Goal: Task Accomplishment & Management: Use online tool/utility

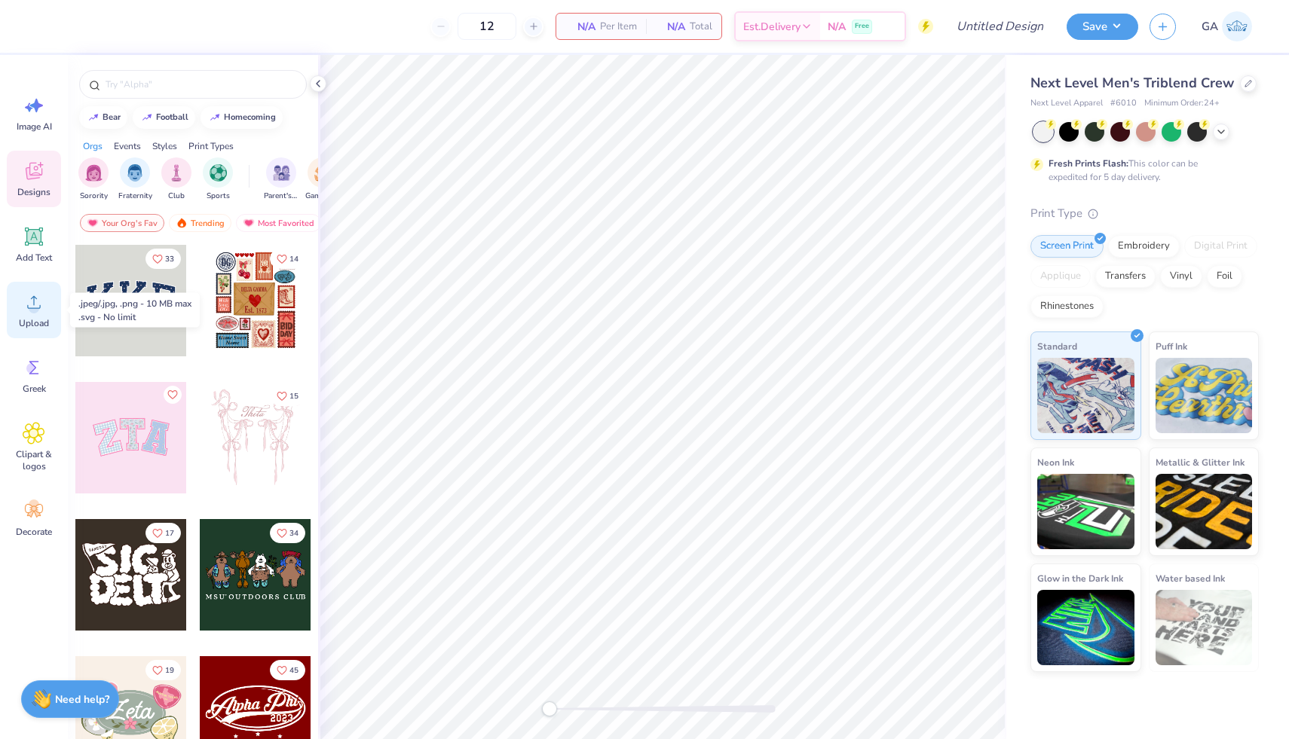
click at [25, 307] on icon at bounding box center [34, 302] width 23 height 23
click at [24, 310] on icon at bounding box center [34, 302] width 23 height 23
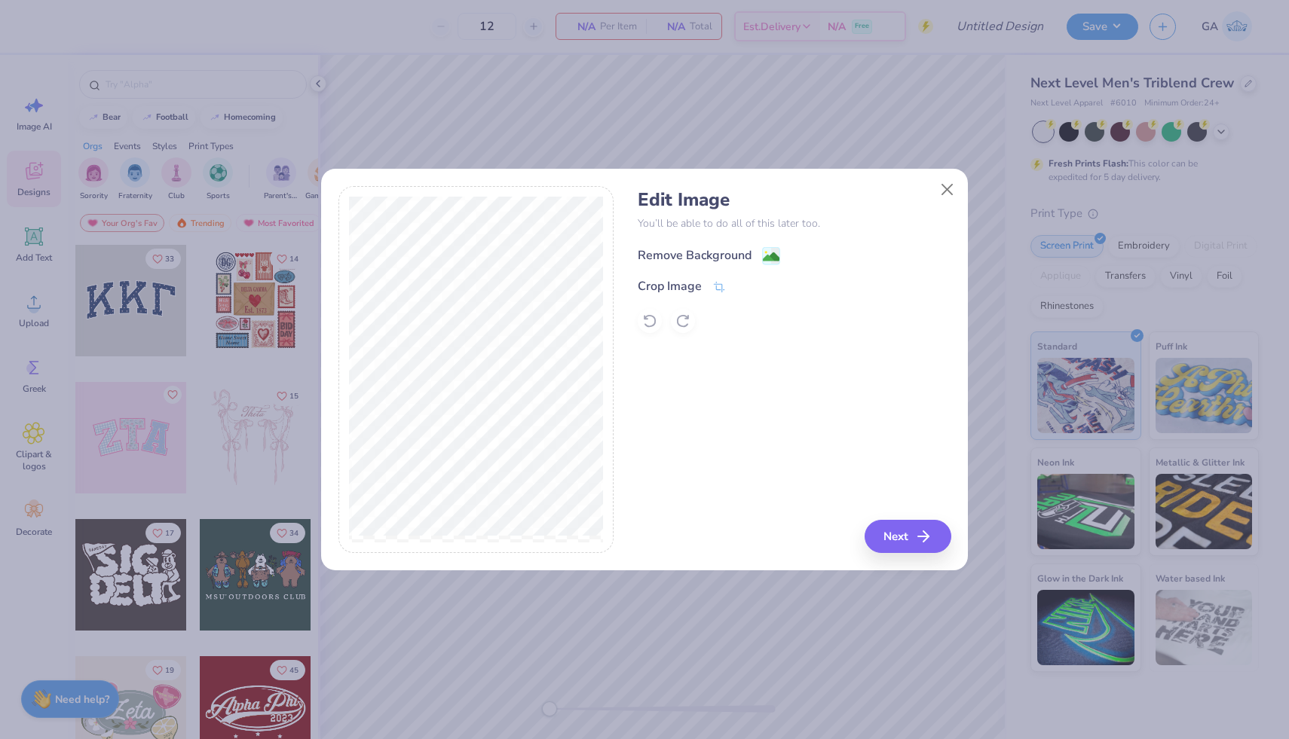
click at [699, 252] on div "Remove Background" at bounding box center [695, 255] width 114 height 18
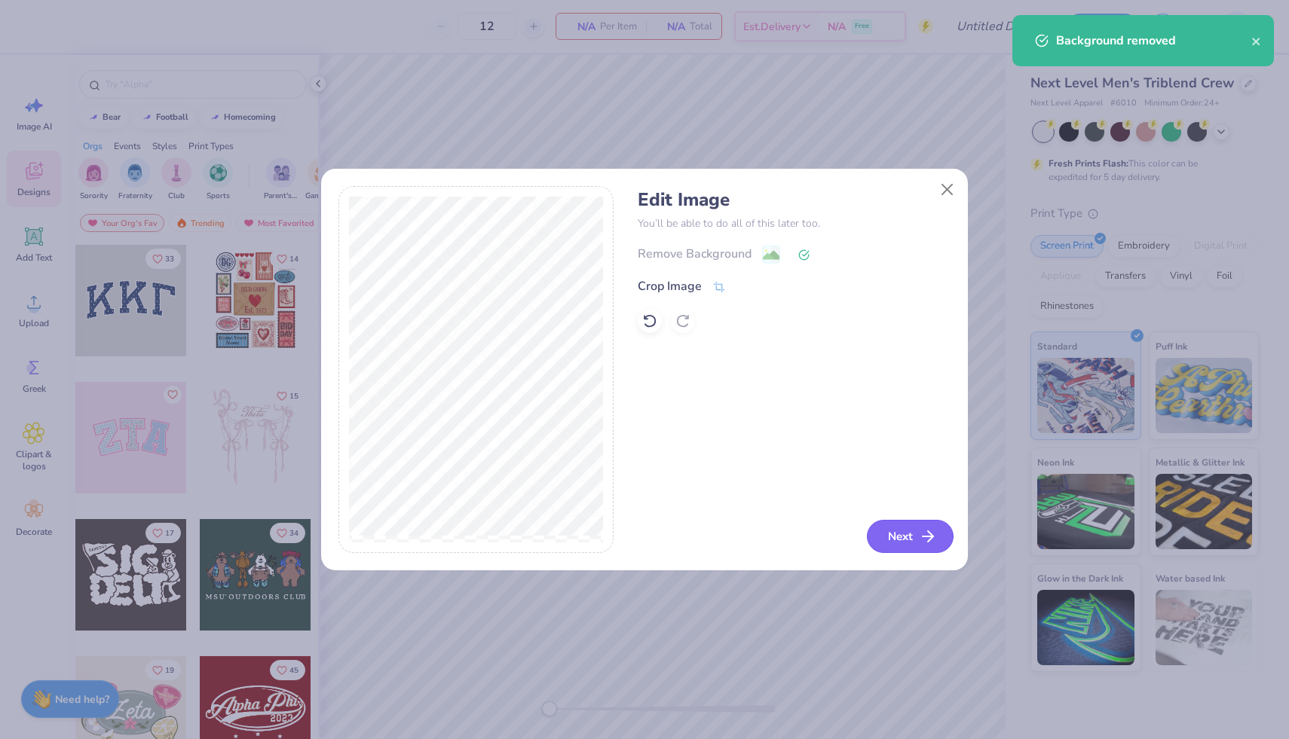
click at [913, 540] on button "Next" at bounding box center [910, 536] width 87 height 33
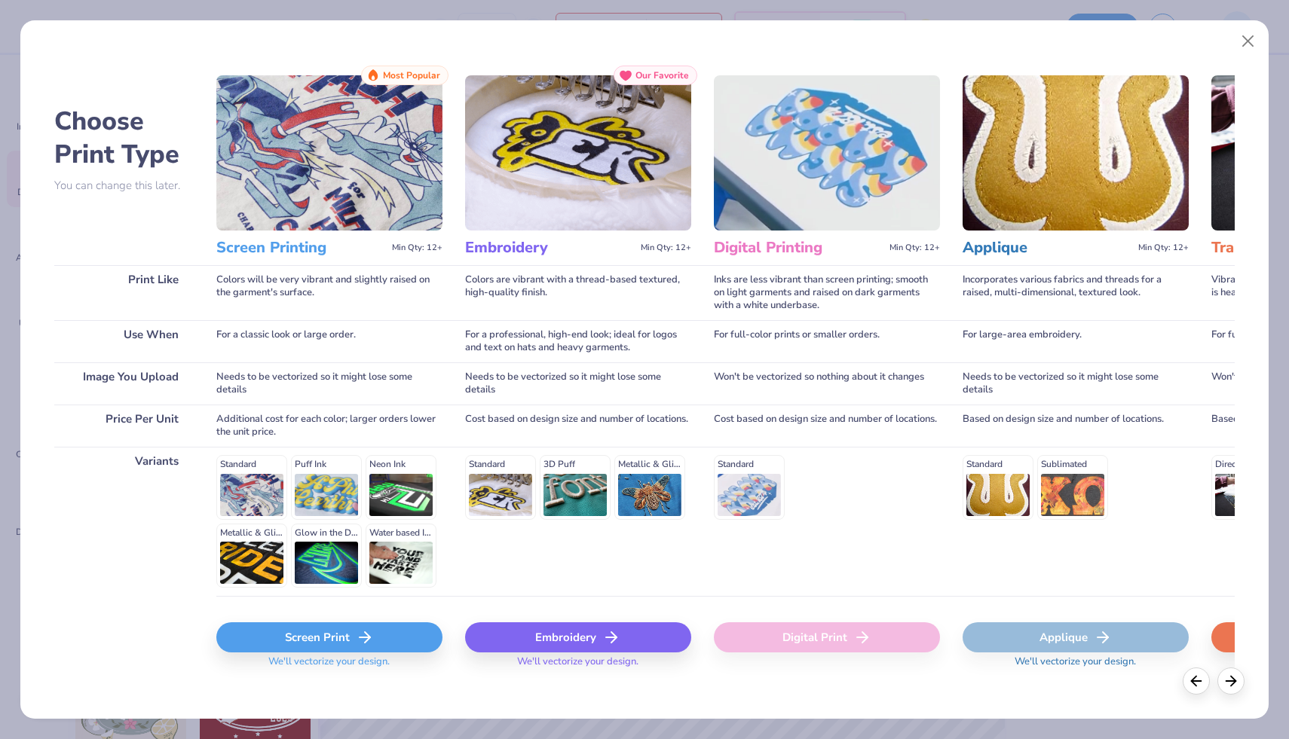
click at [390, 632] on div "Screen Print" at bounding box center [329, 638] width 226 height 30
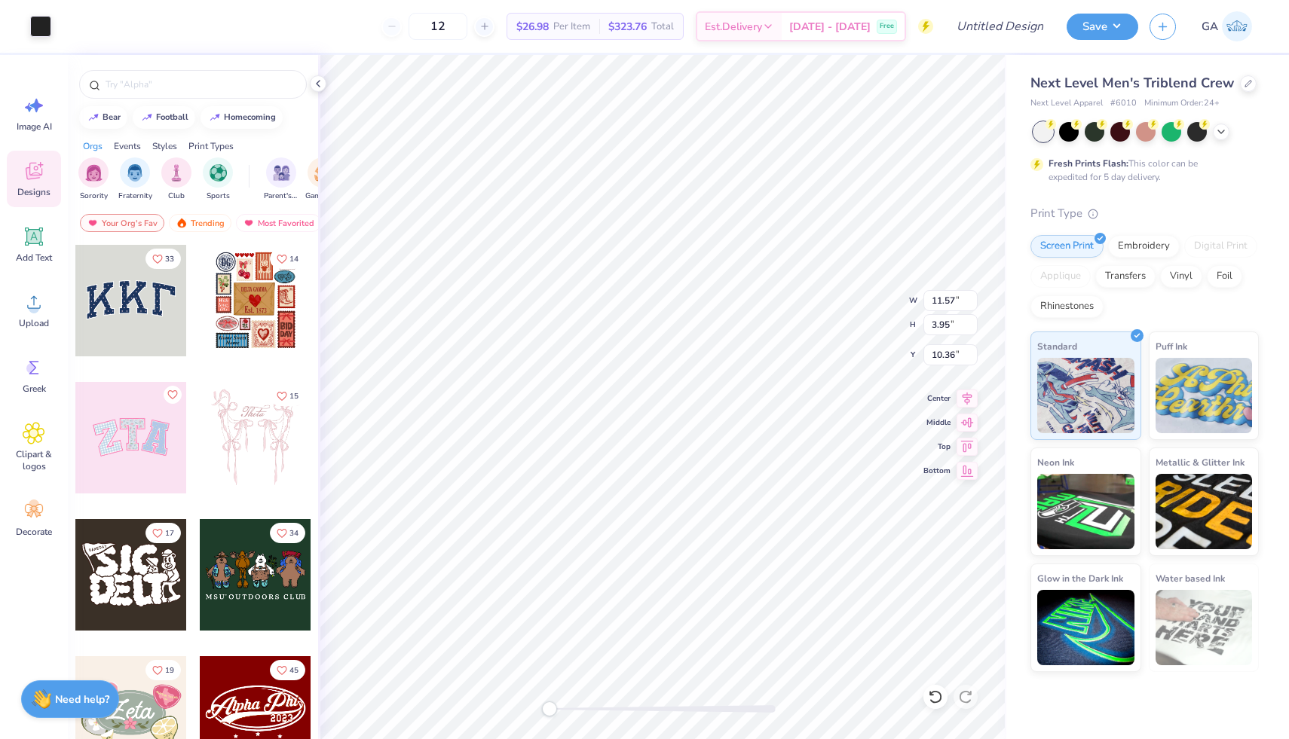
type input "11.57"
type input "3.95"
type input "10.36"
click at [963, 399] on icon at bounding box center [966, 396] width 21 height 18
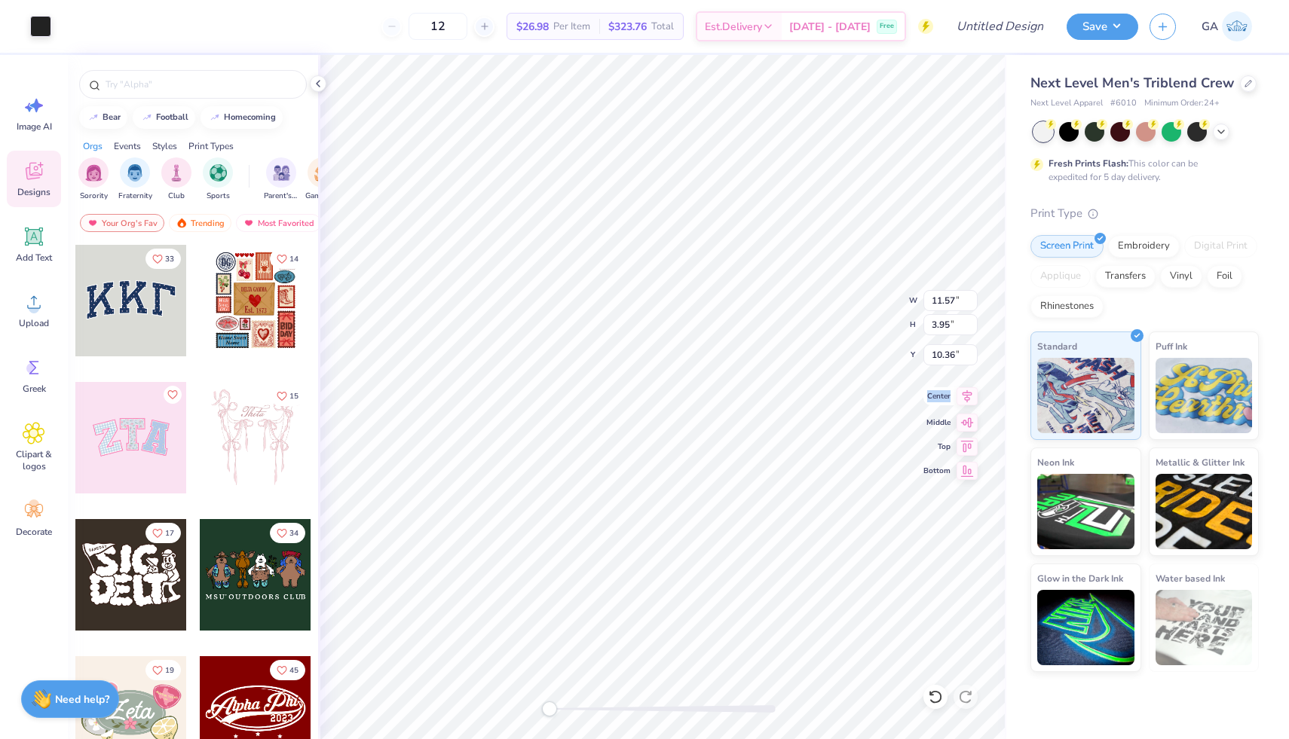
type input "7.71"
type input "2.63"
type input "3.92"
click at [968, 395] on icon at bounding box center [967, 396] width 10 height 13
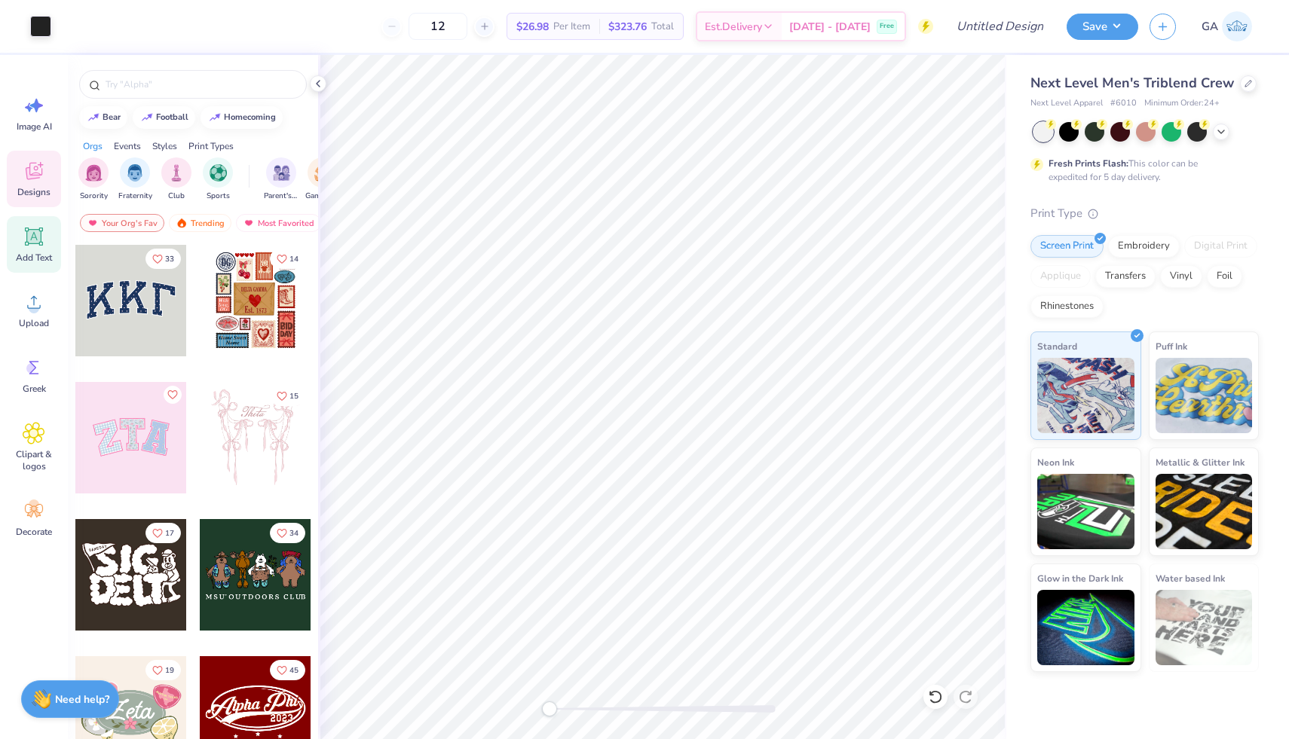
click at [35, 250] on div "Add Text" at bounding box center [34, 244] width 54 height 57
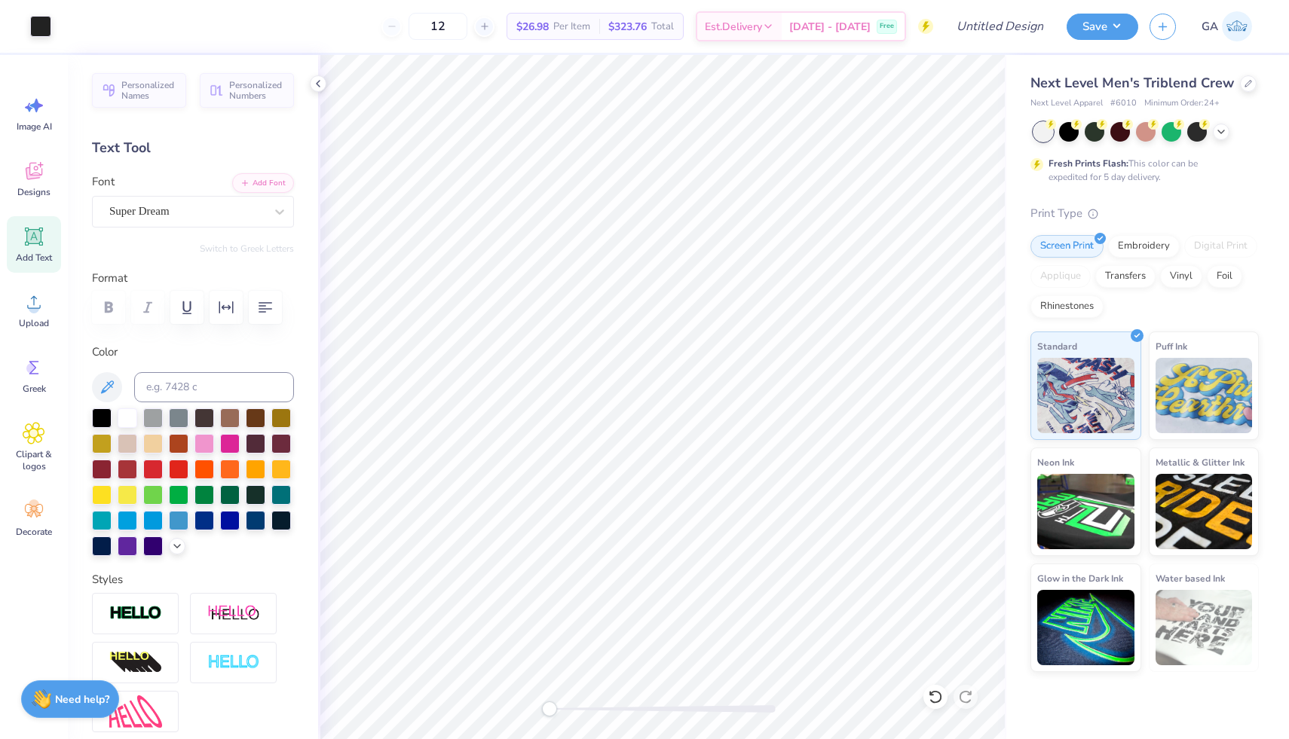
click at [32, 259] on span "Add Text" at bounding box center [34, 258] width 36 height 12
type textarea "Brothers"
click at [103, 424] on div at bounding box center [102, 417] width 20 height 20
click at [182, 204] on div "Super Dream" at bounding box center [187, 211] width 158 height 23
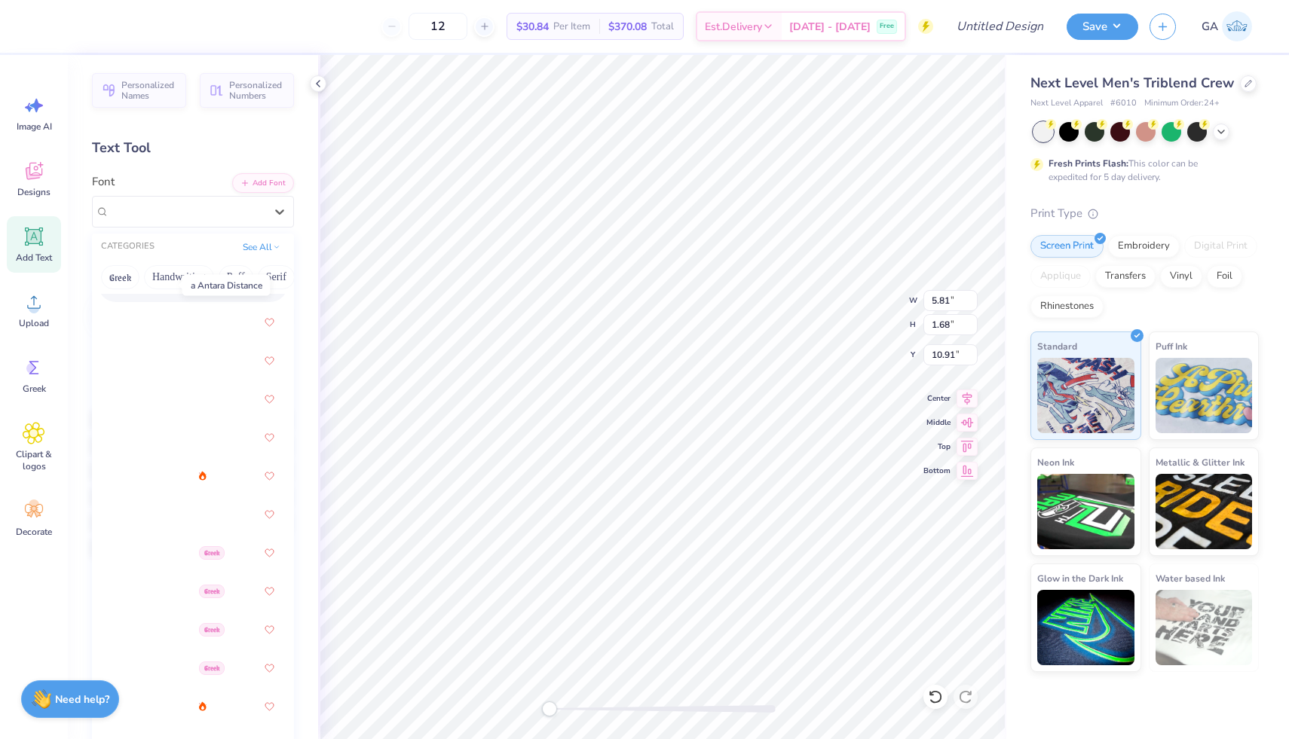
scroll to position [128, 0]
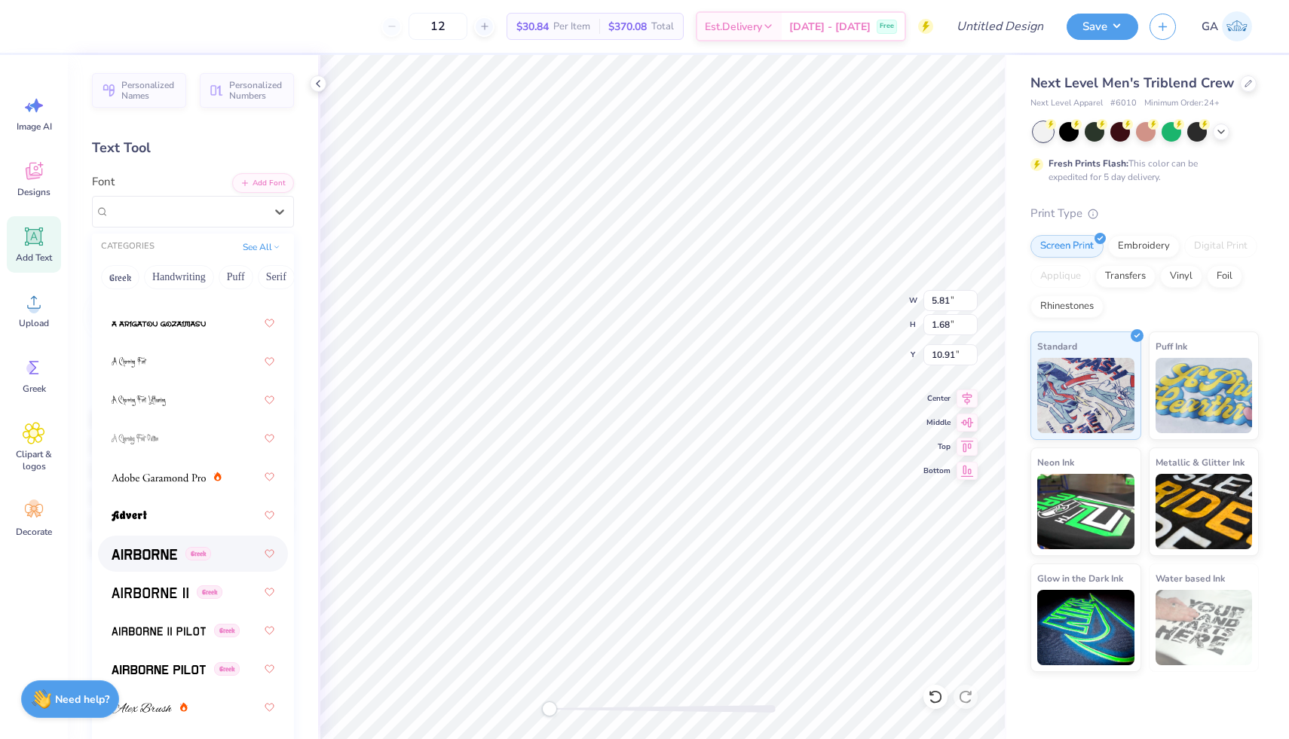
click at [148, 552] on img at bounding box center [145, 554] width 66 height 11
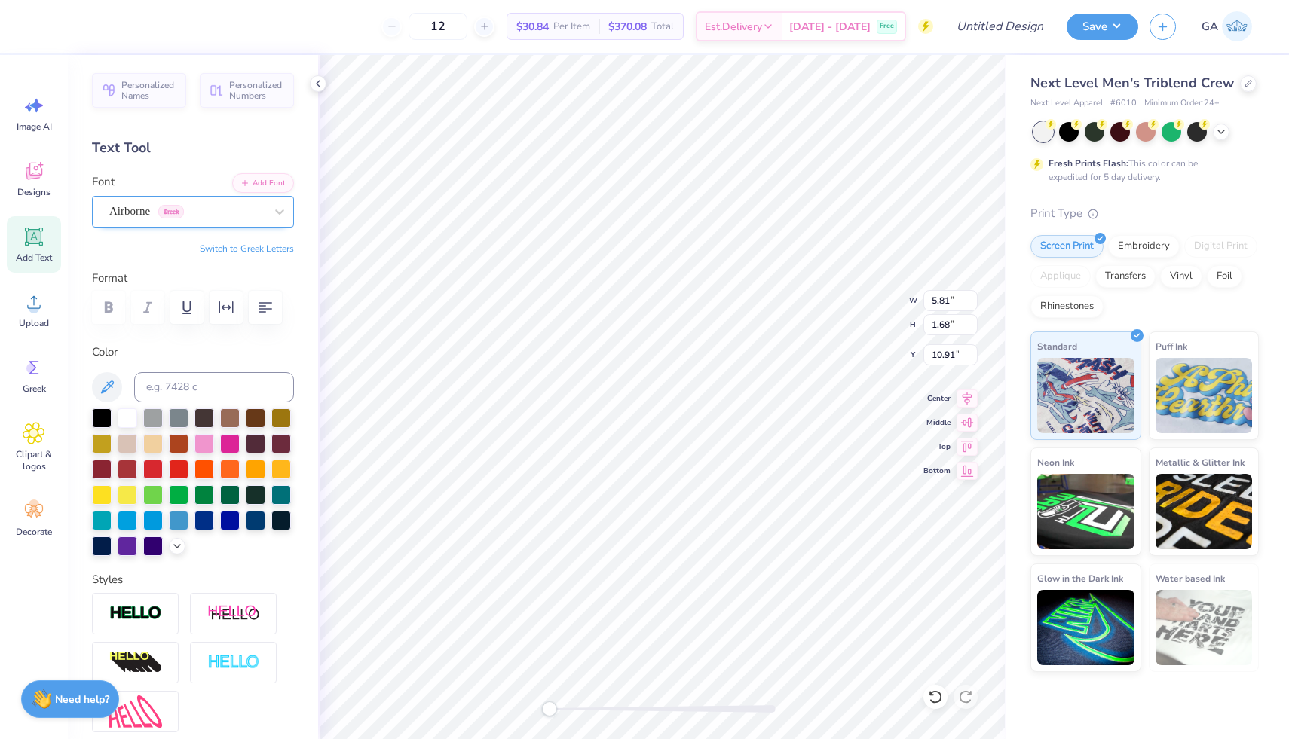
click at [145, 211] on div "Airborne Greek" at bounding box center [187, 211] width 158 height 23
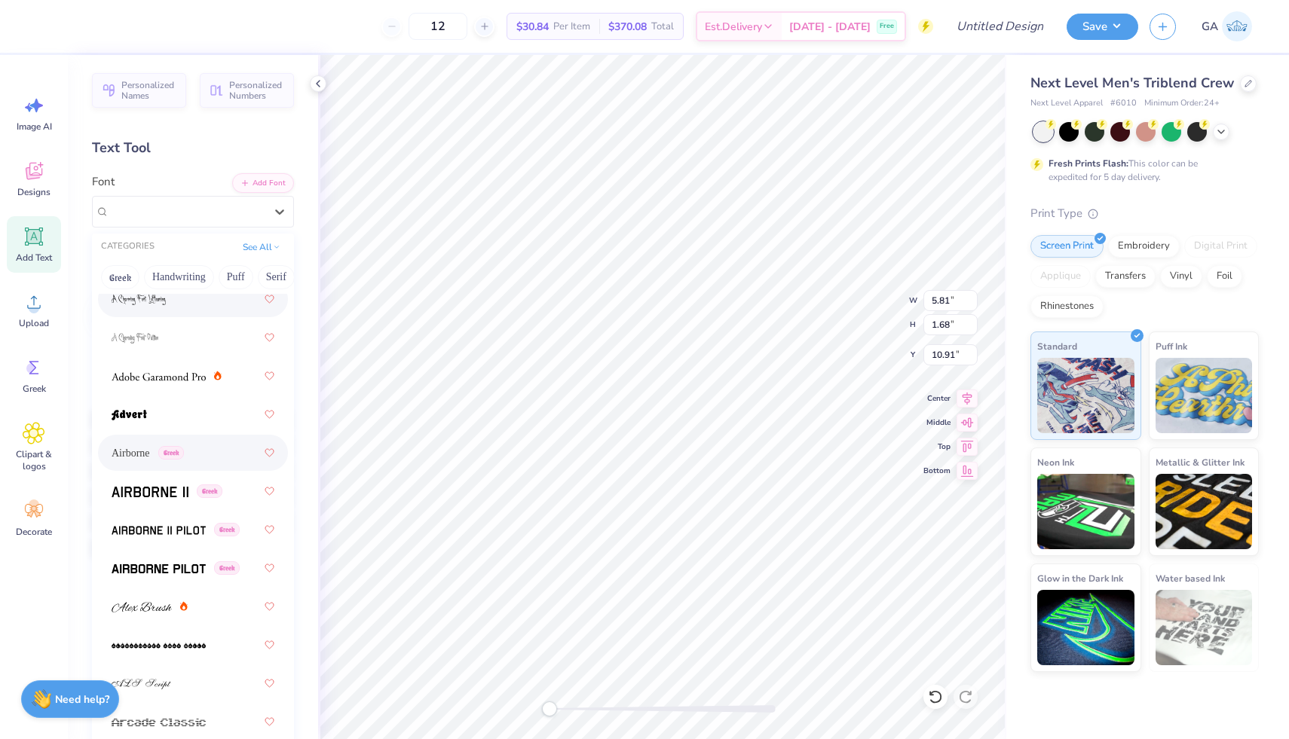
scroll to position [230, 0]
click at [159, 532] on img at bounding box center [159, 530] width 94 height 11
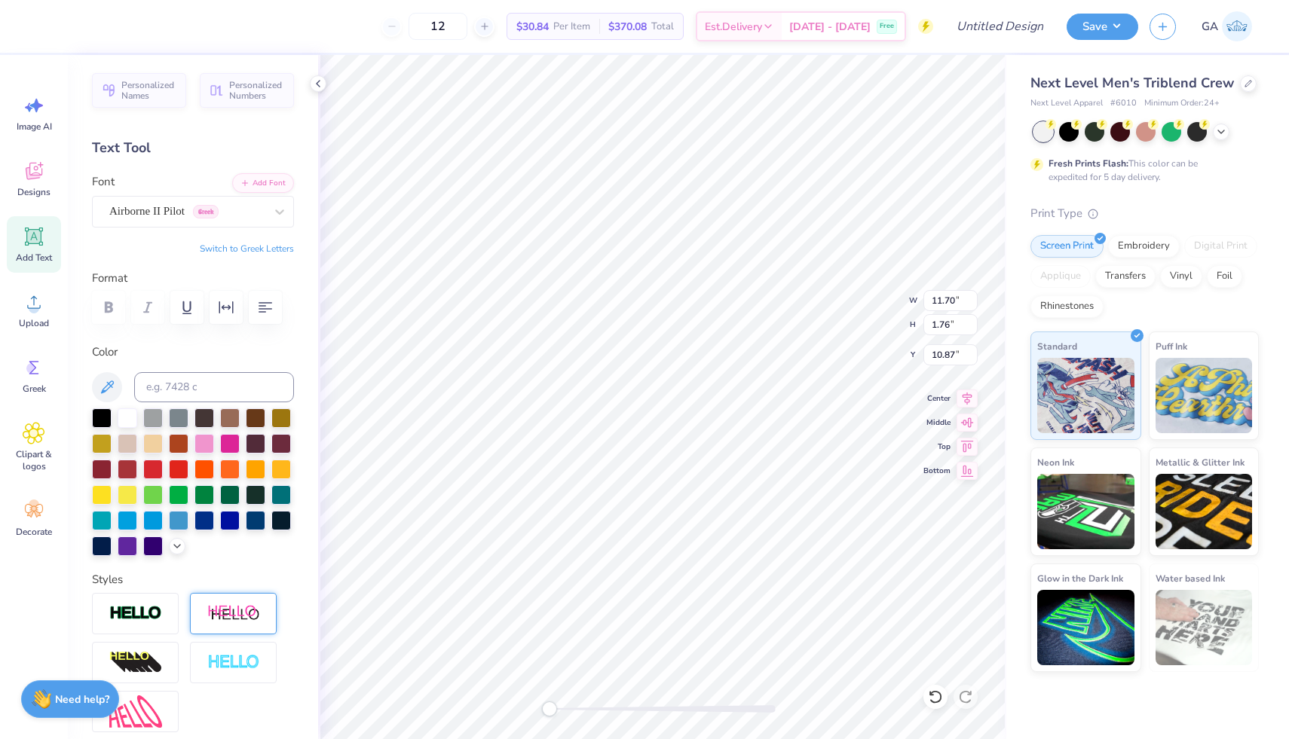
scroll to position [196, 0]
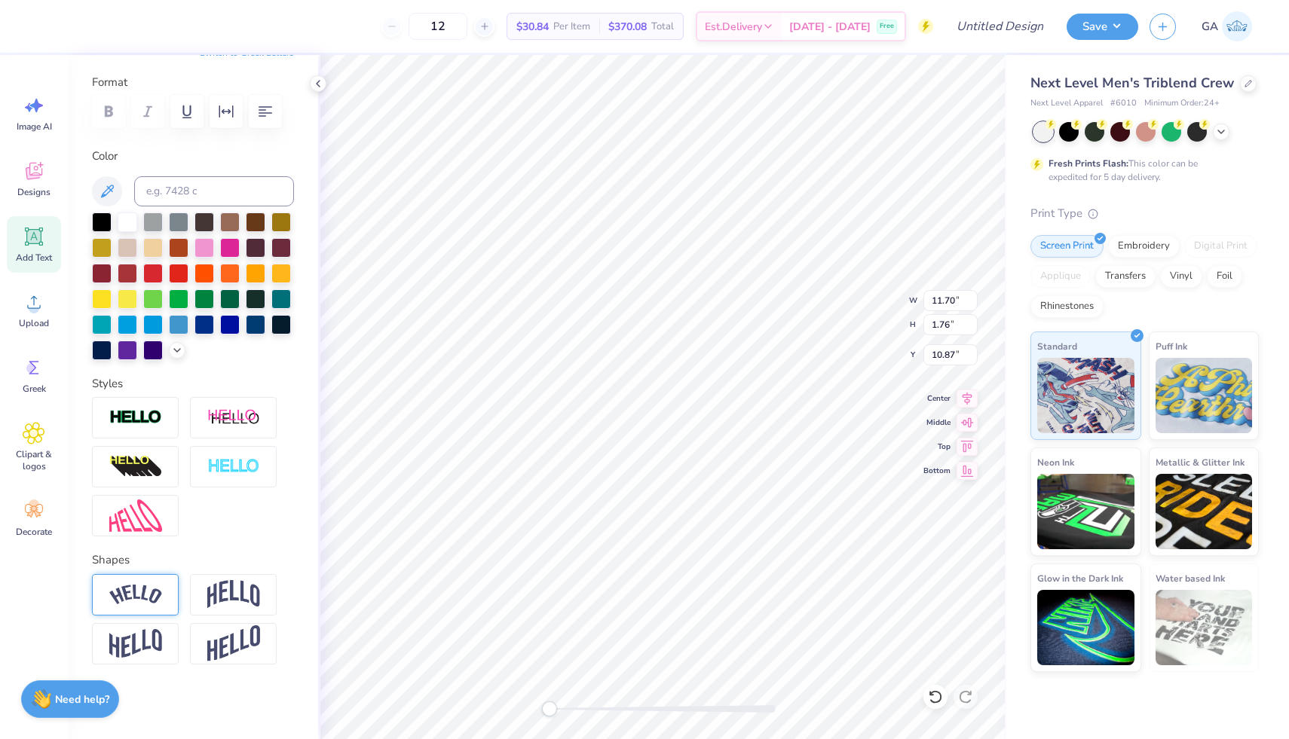
click at [155, 592] on img at bounding box center [135, 595] width 53 height 20
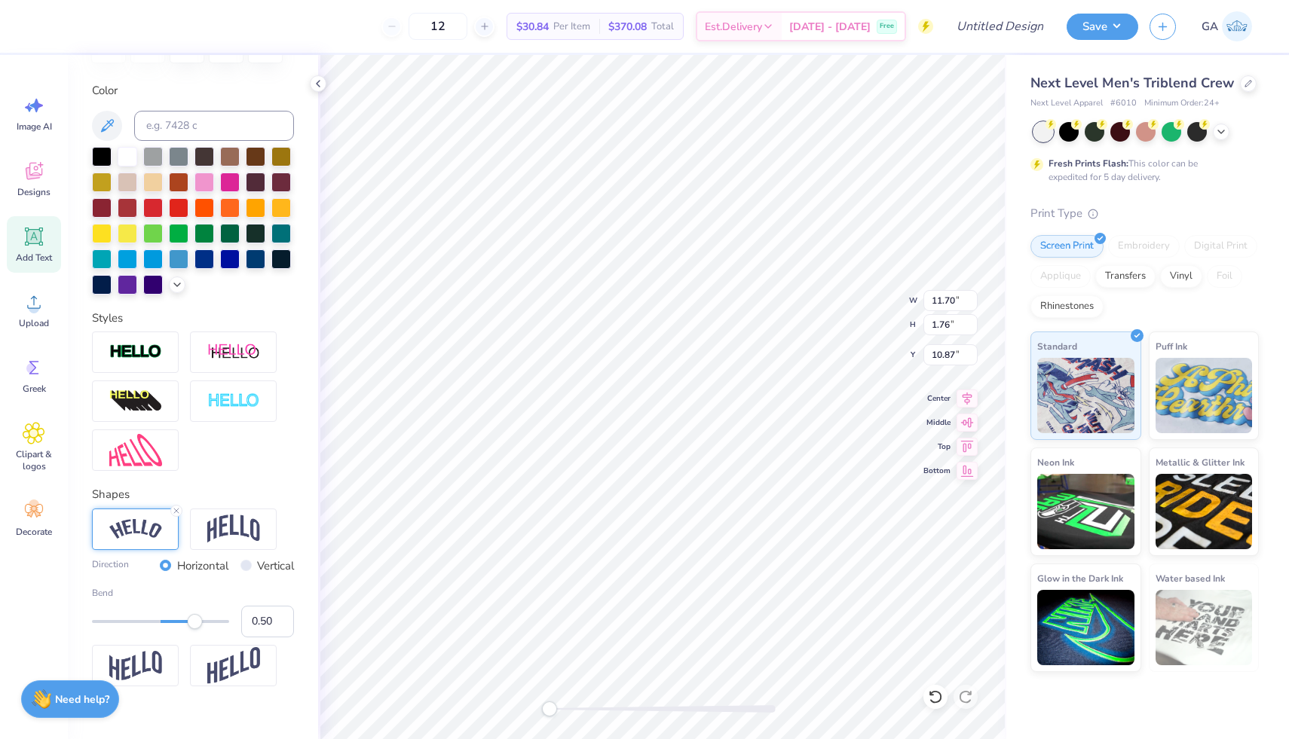
scroll to position [269, 0]
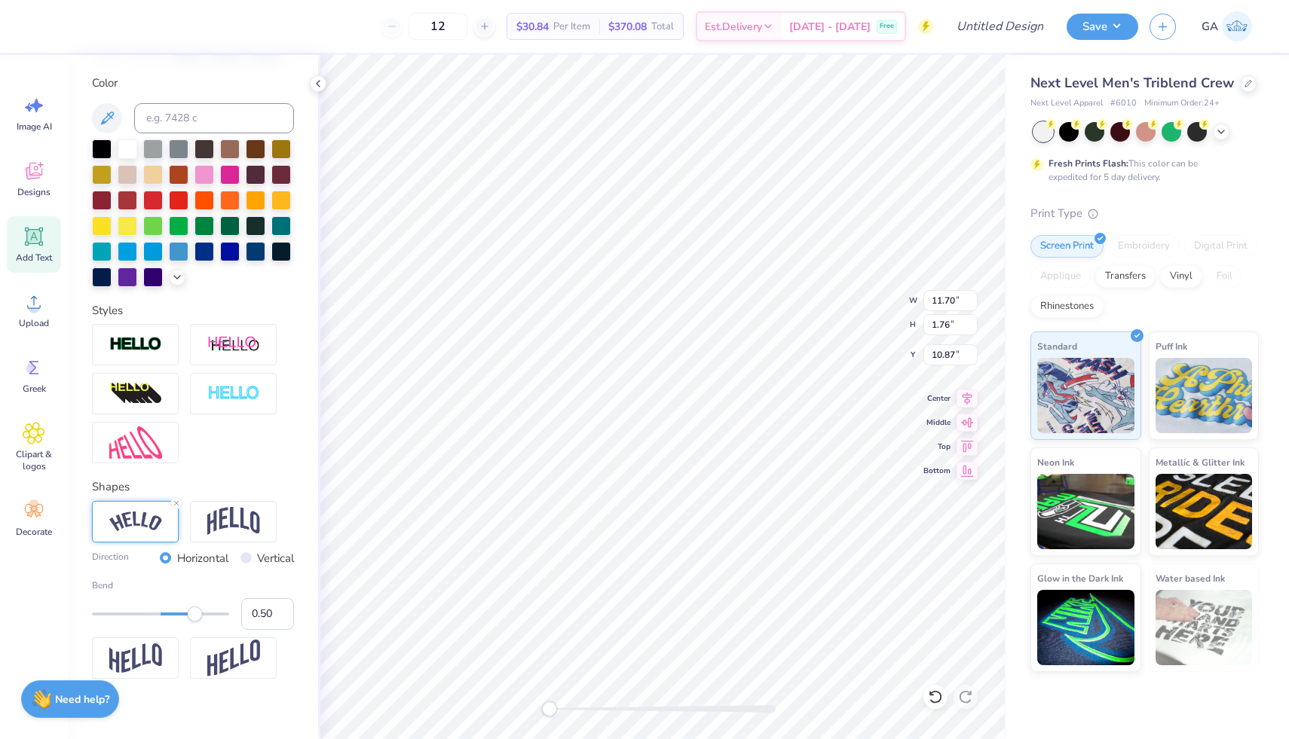
type input "9.60"
type input "2.38"
type input "8.07"
click at [968, 391] on icon at bounding box center [966, 396] width 21 height 18
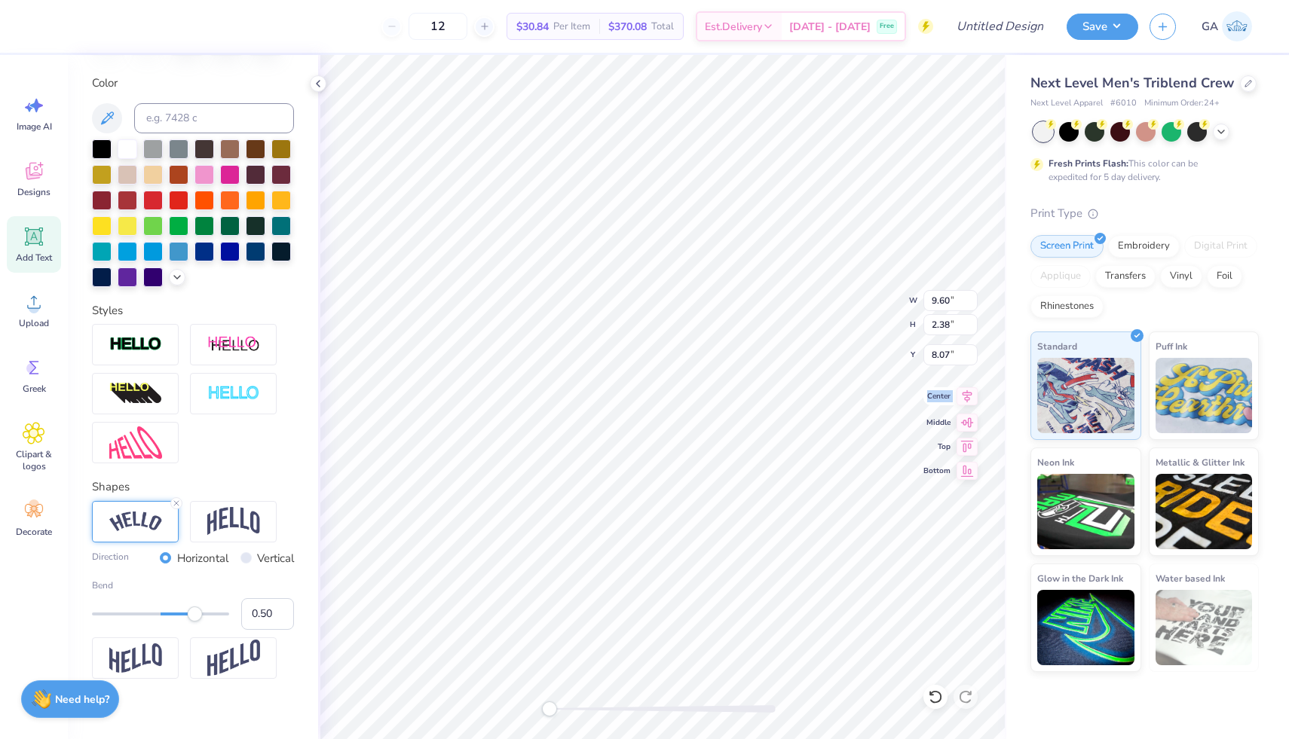
click at [968, 391] on icon at bounding box center [966, 396] width 21 height 18
click at [960, 394] on icon at bounding box center [966, 396] width 21 height 18
type input "9.54"
type input "2.36"
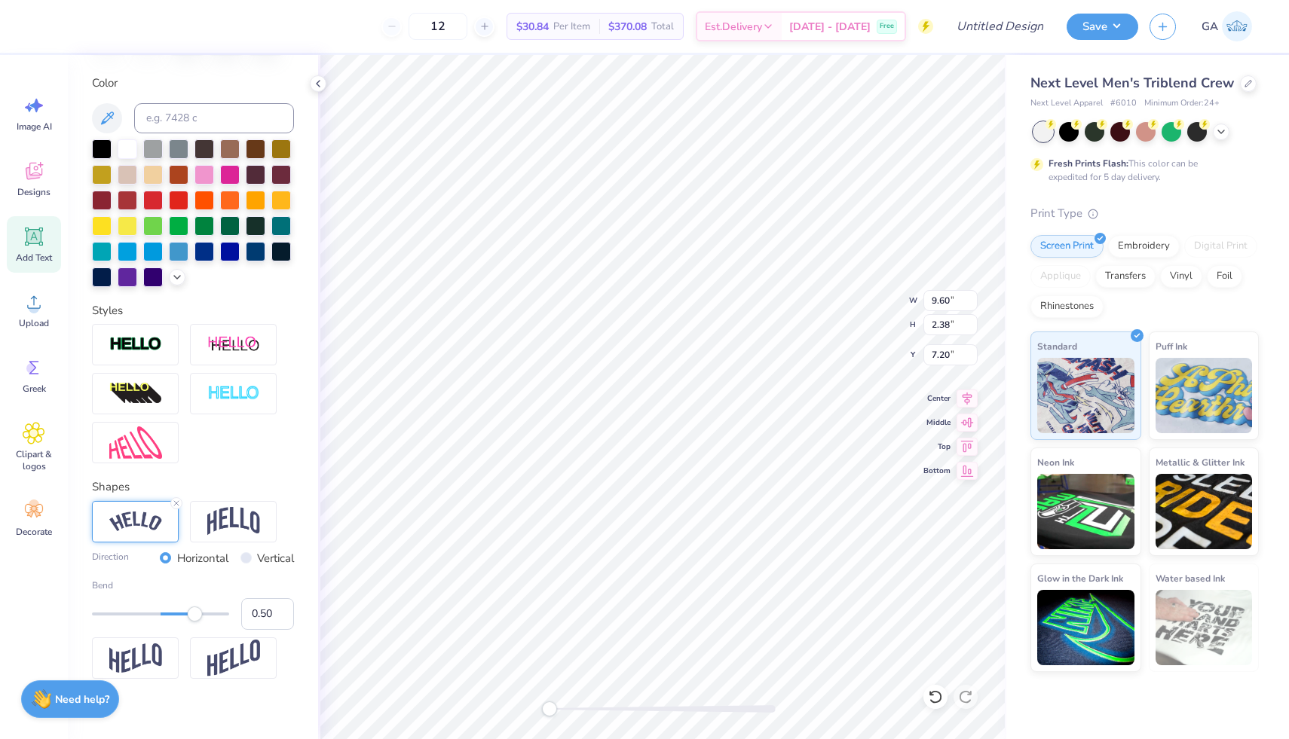
type input "7.38"
type input "0.30"
drag, startPoint x: 195, startPoint y: 617, endPoint x: 181, endPoint y: 617, distance: 14.3
click at [181, 617] on div "Accessibility label" at bounding box center [182, 614] width 15 height 15
click at [317, 80] on icon at bounding box center [318, 84] width 12 height 12
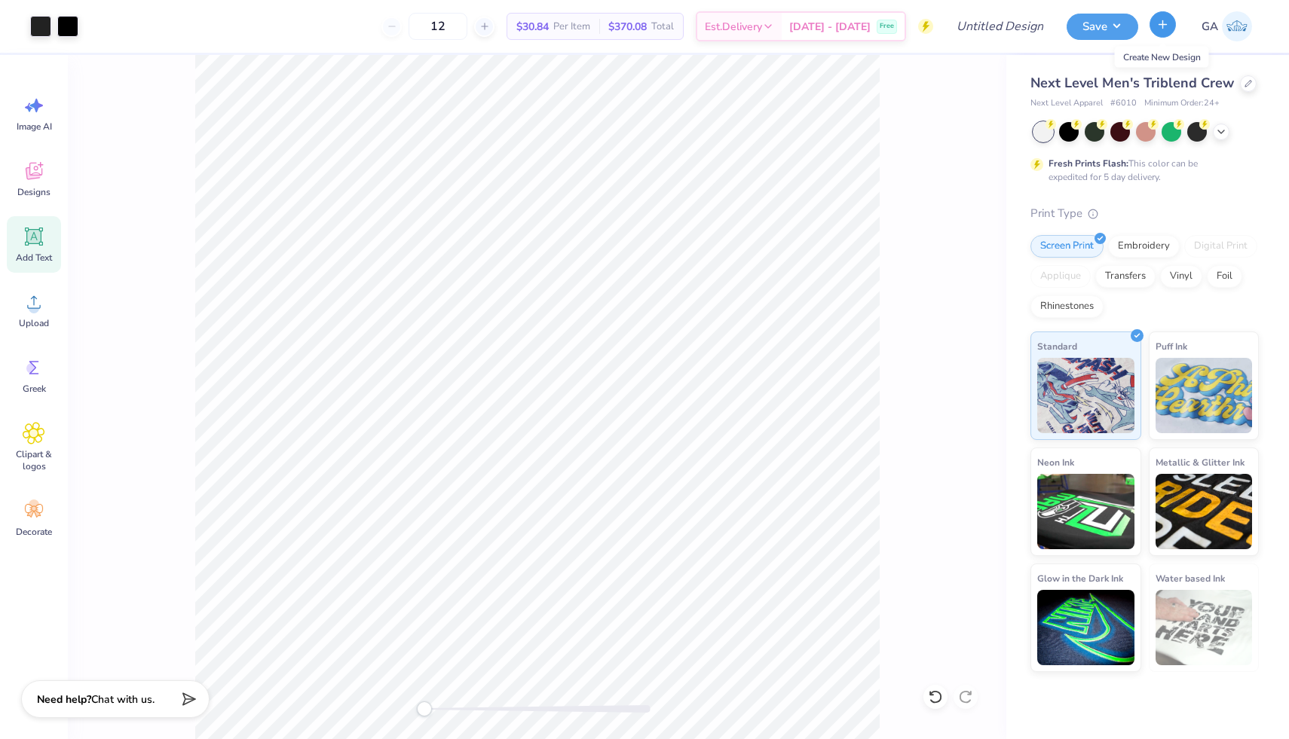
click at [1159, 23] on icon "button" at bounding box center [1162, 24] width 13 height 13
click at [896, 191] on div at bounding box center [537, 397] width 938 height 684
click at [1254, 177] on div "Fresh Prints Flash: This color can be expedited for 5 day delivery." at bounding box center [1144, 153] width 228 height 62
click at [1244, 90] on div at bounding box center [1248, 82] width 17 height 17
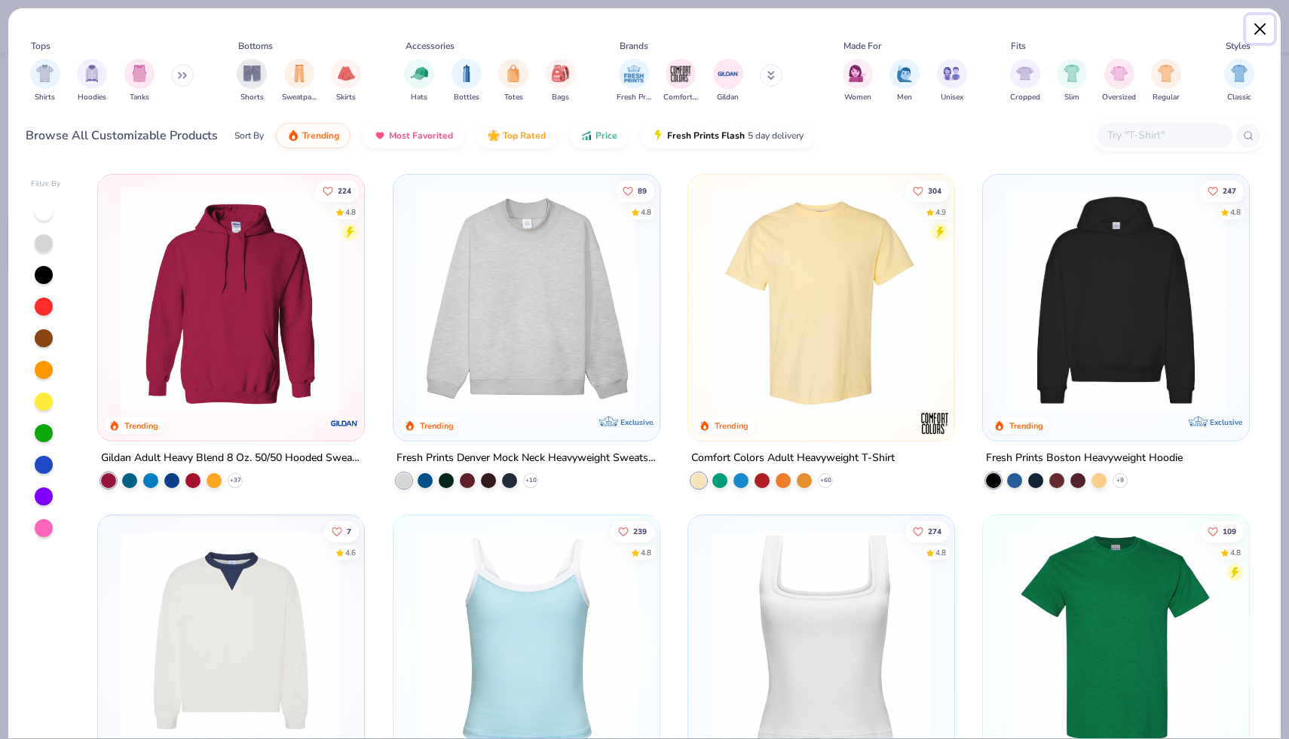
click at [1262, 28] on button "Close" at bounding box center [1260, 29] width 29 height 29
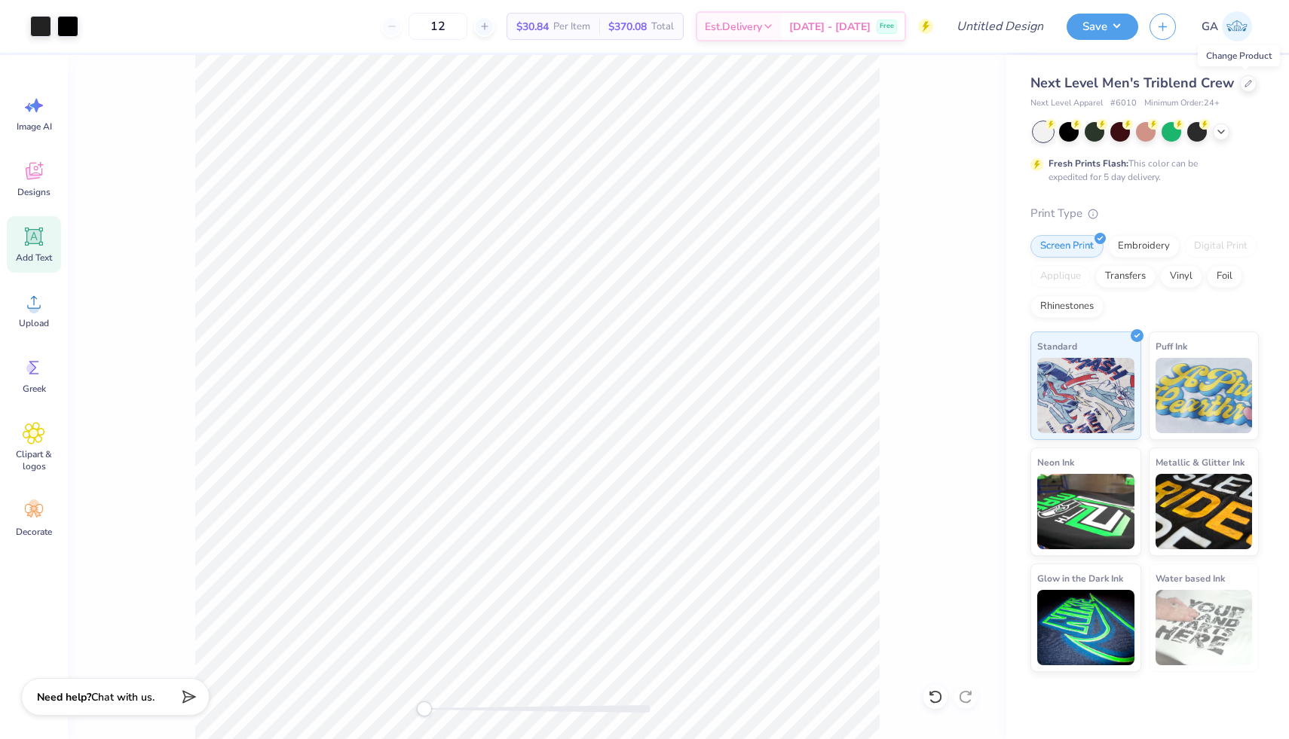
click at [132, 699] on span "Chat with us." at bounding box center [122, 697] width 63 height 14
click at [125, 728] on div "Collapse How can we help you?" at bounding box center [128, 667] width 241 height 144
click at [125, 717] on div at bounding box center [129, 707] width 226 height 34
click at [118, 705] on textarea at bounding box center [108, 706] width 153 height 20
type textarea "h"
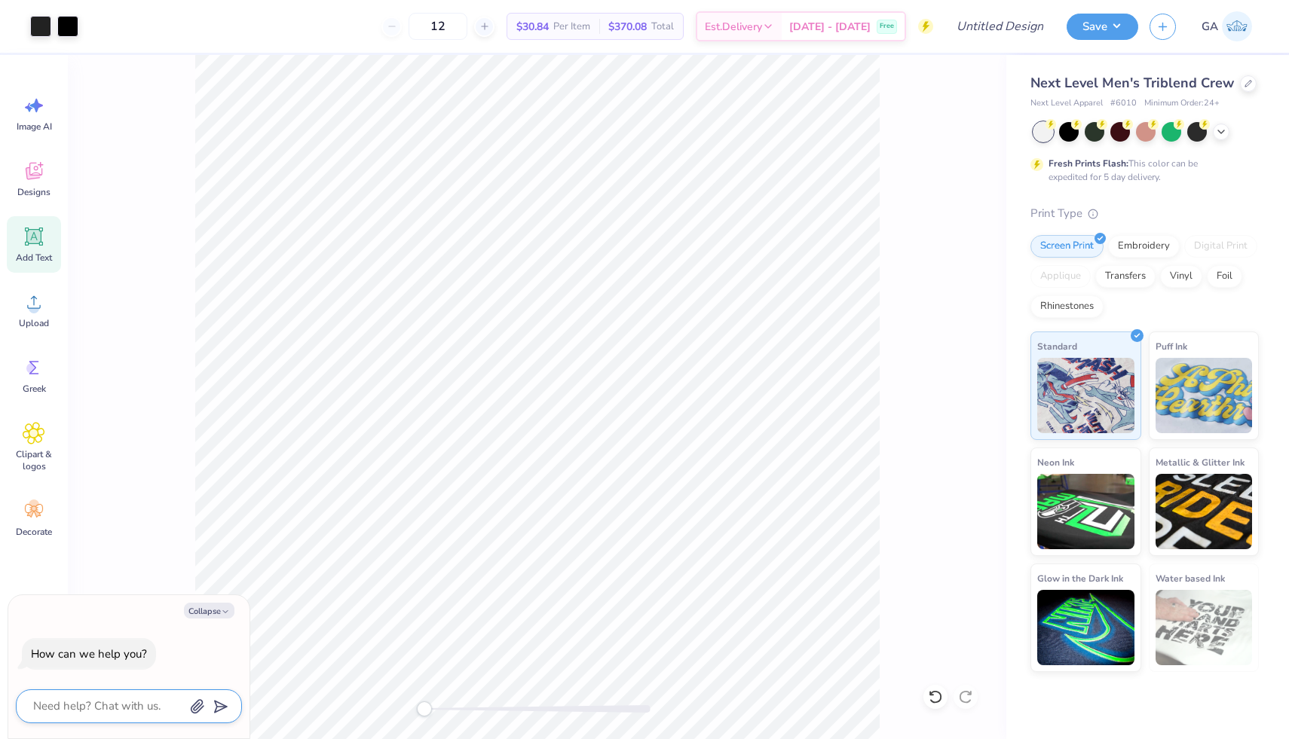
type textarea "x"
type textarea "ho"
type textarea "x"
type textarea "how"
type textarea "x"
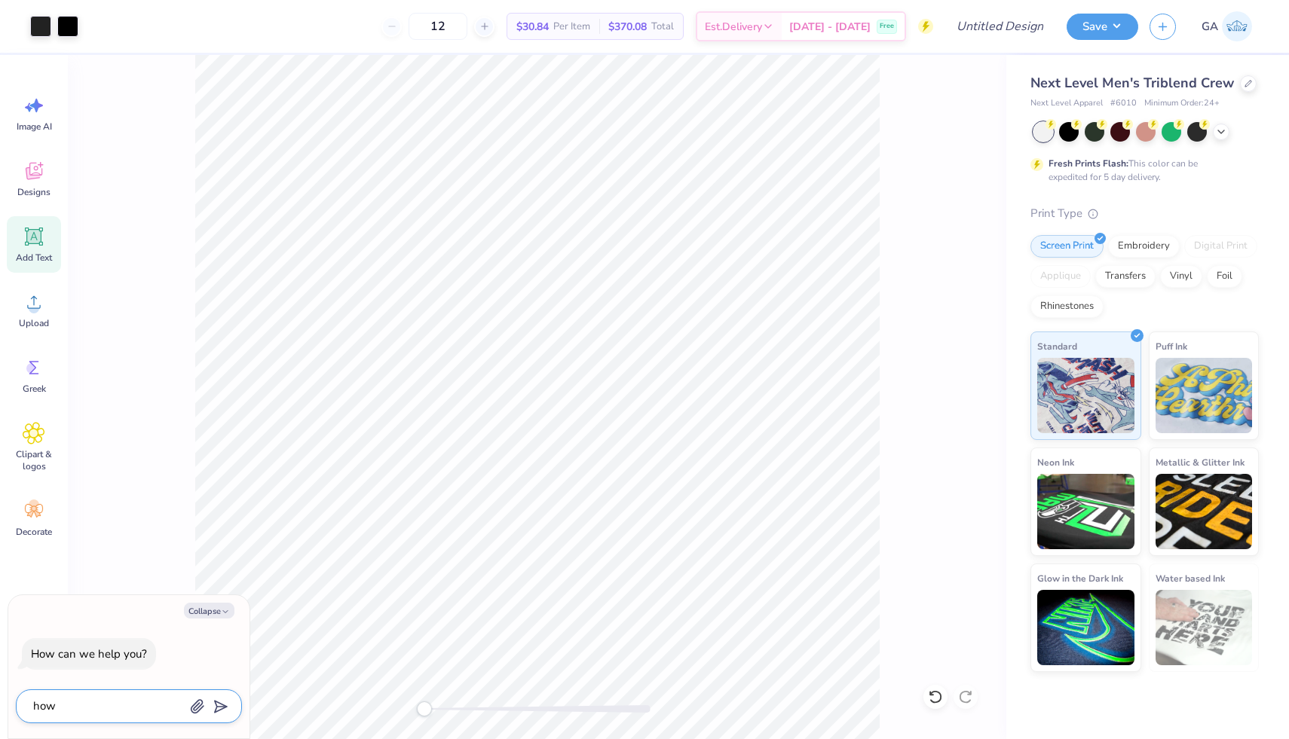
type textarea "how"
type textarea "x"
type textarea "how d"
type textarea "x"
type textarea "how do"
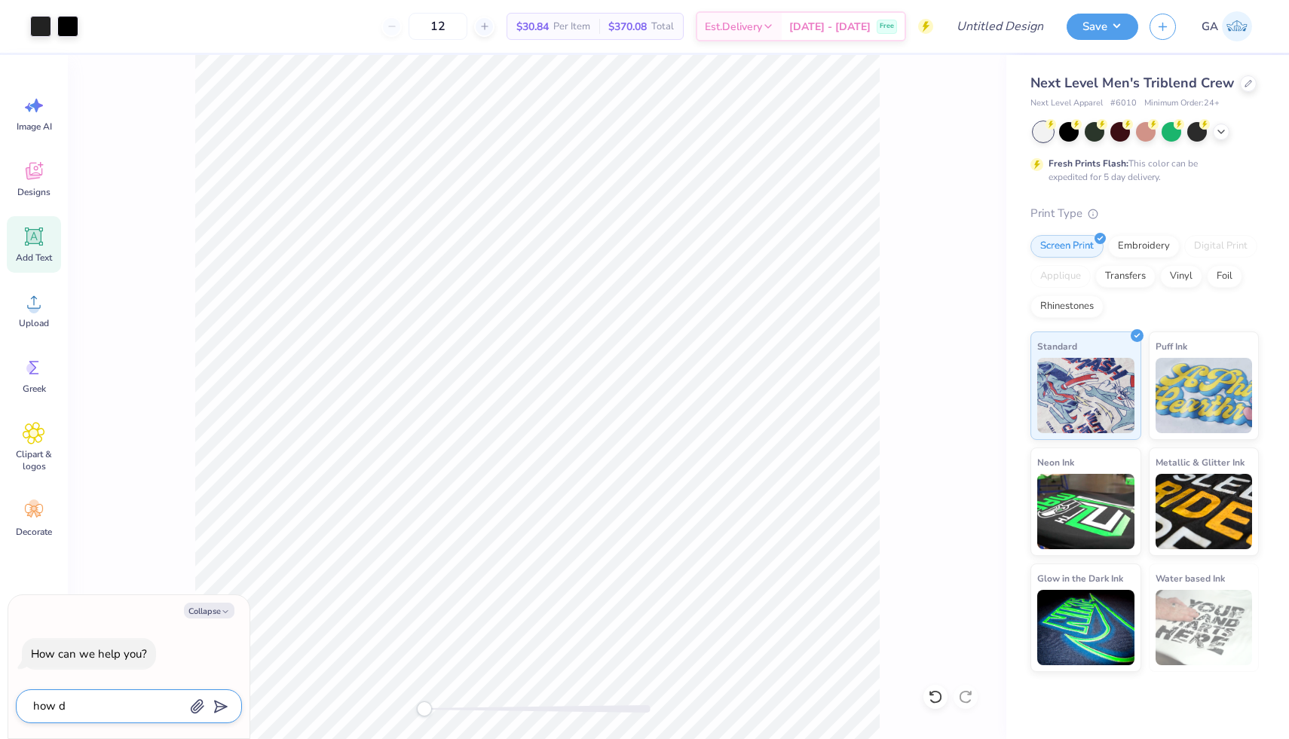
type textarea "x"
type textarea "how do"
type textarea "x"
type textarea "how do i"
type textarea "x"
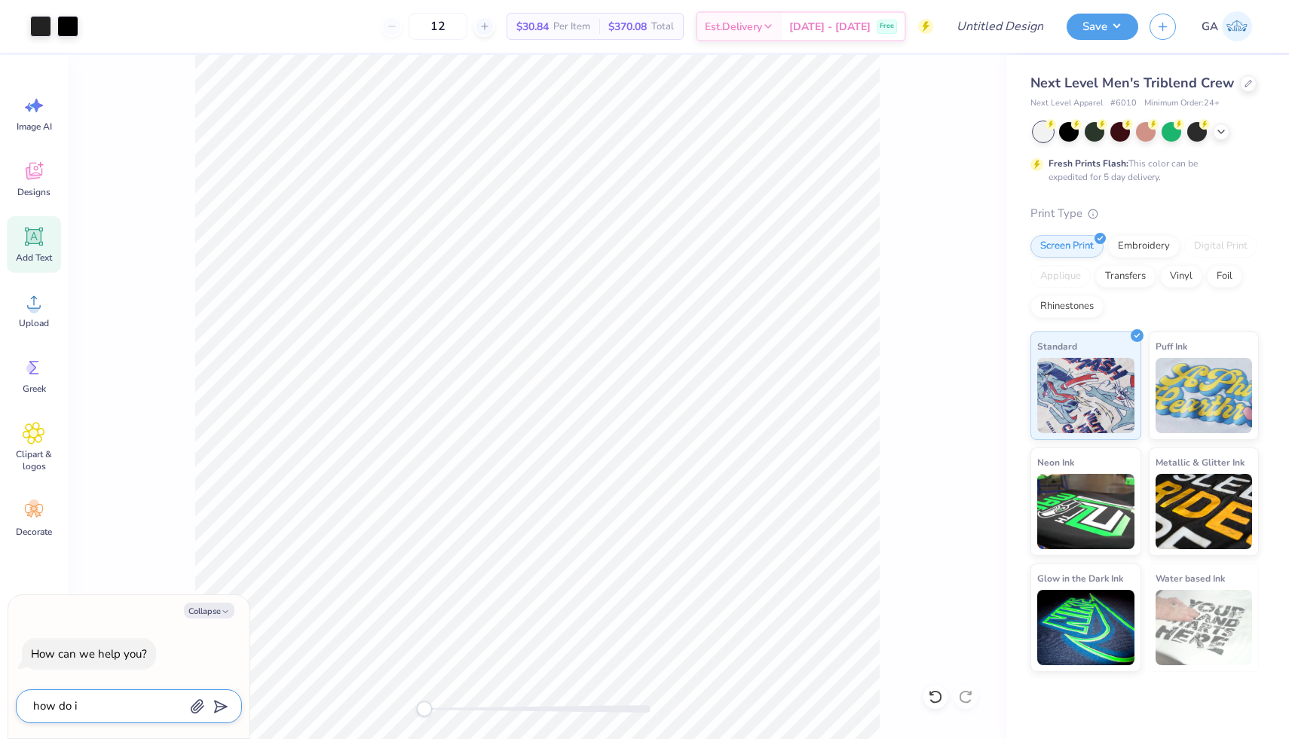
type textarea "how do i"
type textarea "x"
type textarea "how do i e"
type textarea "x"
type textarea "how do i ed"
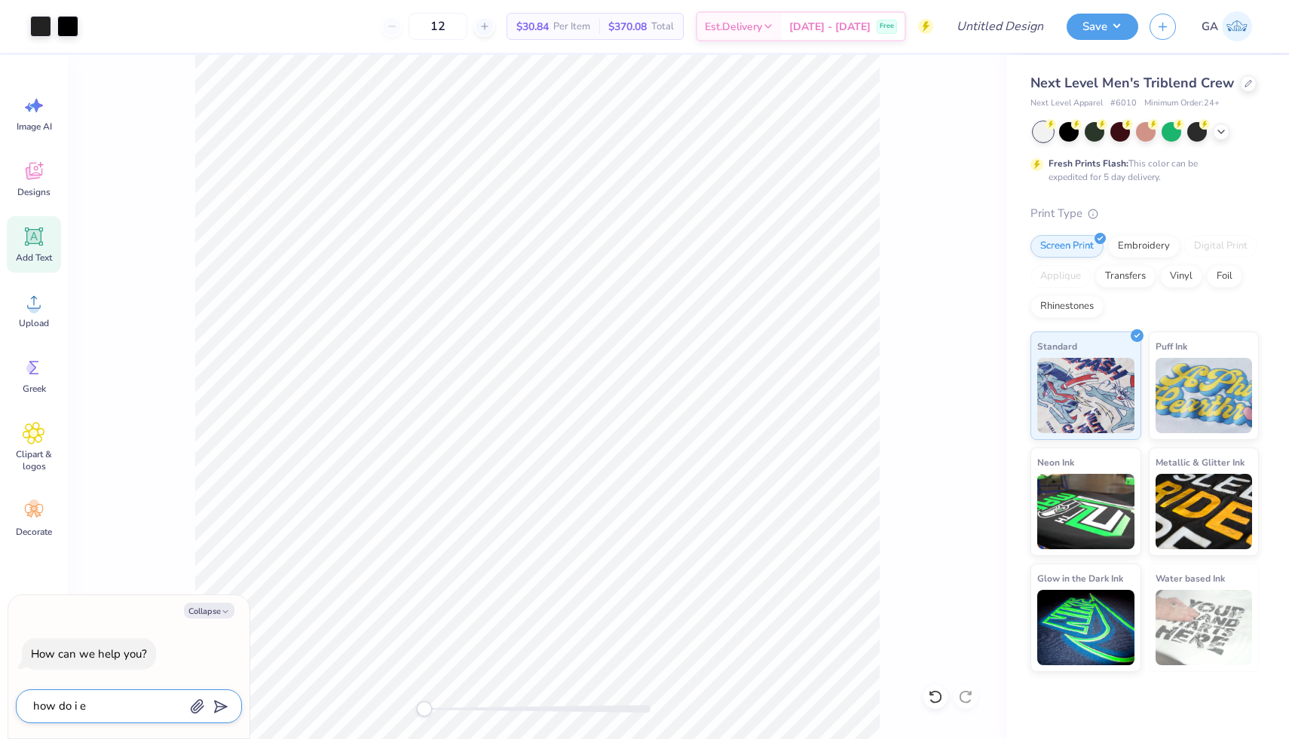
type textarea "x"
type textarea "how do i edi"
type textarea "x"
type textarea "how do i edit"
type textarea "x"
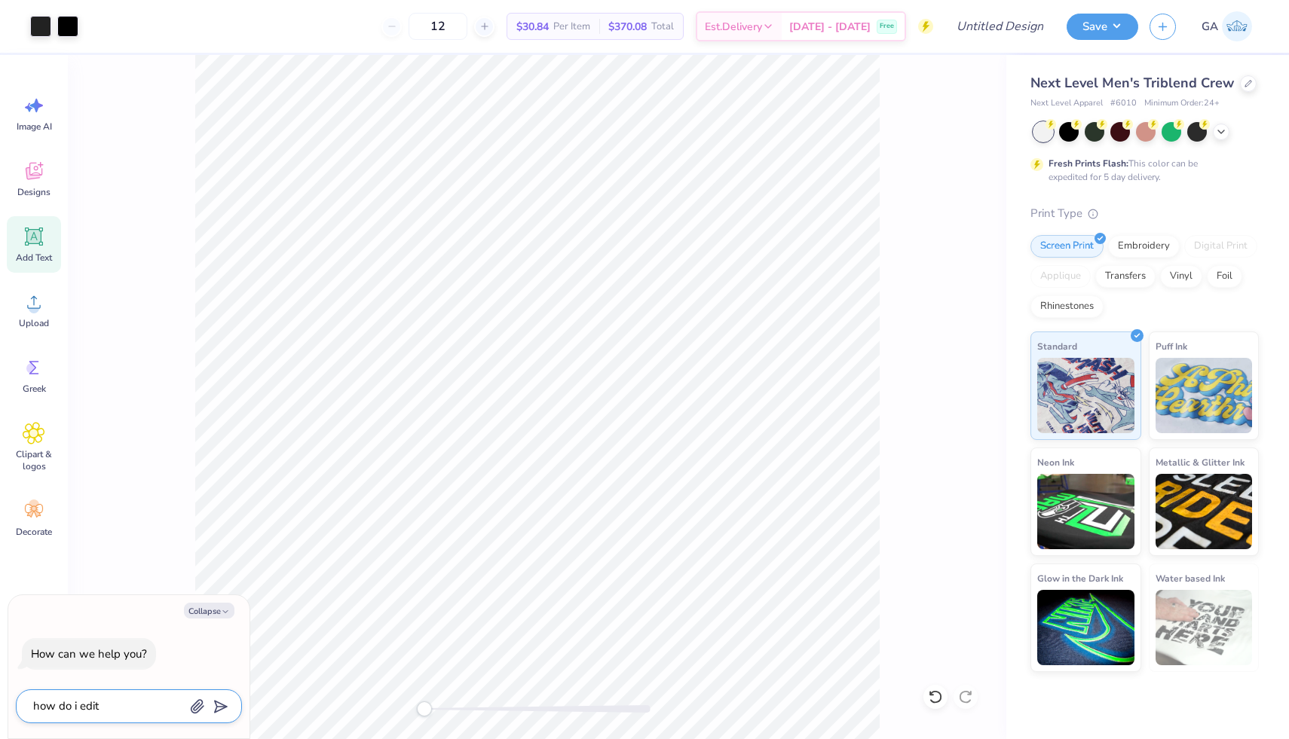
type textarea "how do i edit"
type textarea "x"
type textarea "how do i edit o"
type textarea "x"
type textarea "how do i edit o"
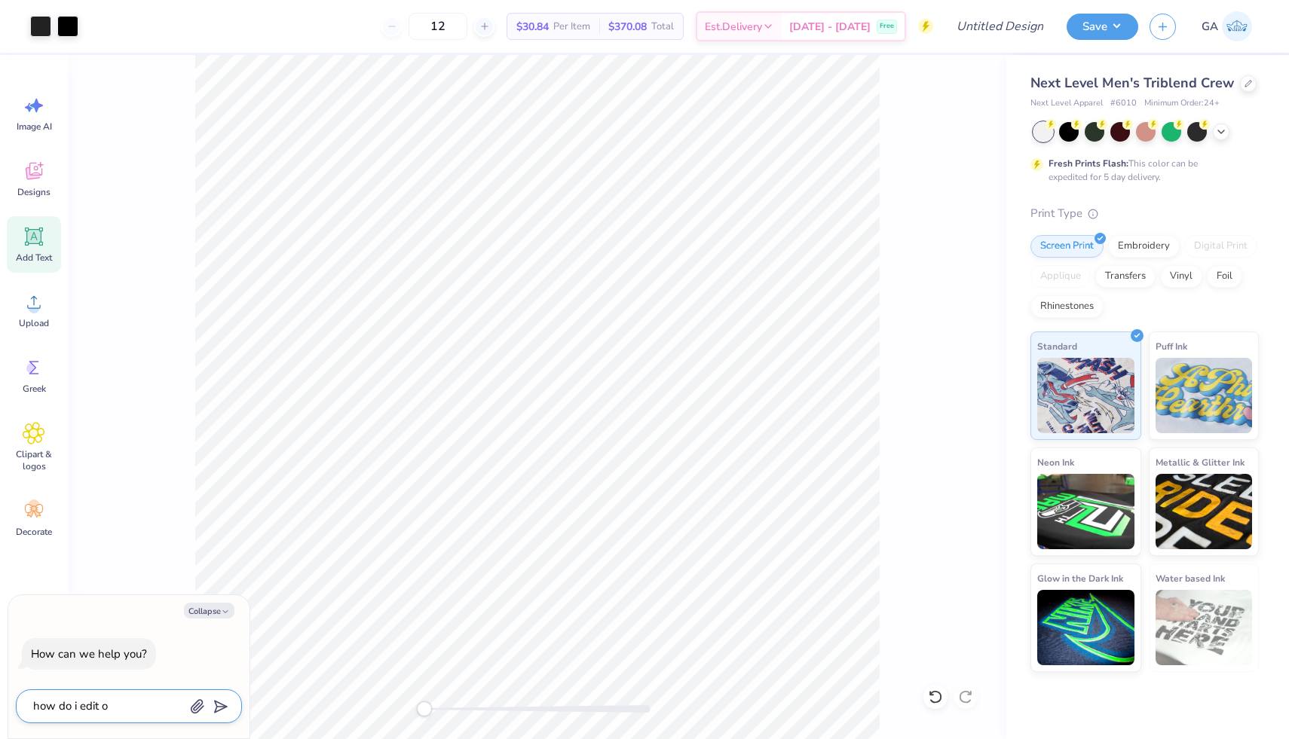
type textarea "x"
type textarea "how do i edit o"
type textarea "x"
type textarea "how do i edit on"
type textarea "x"
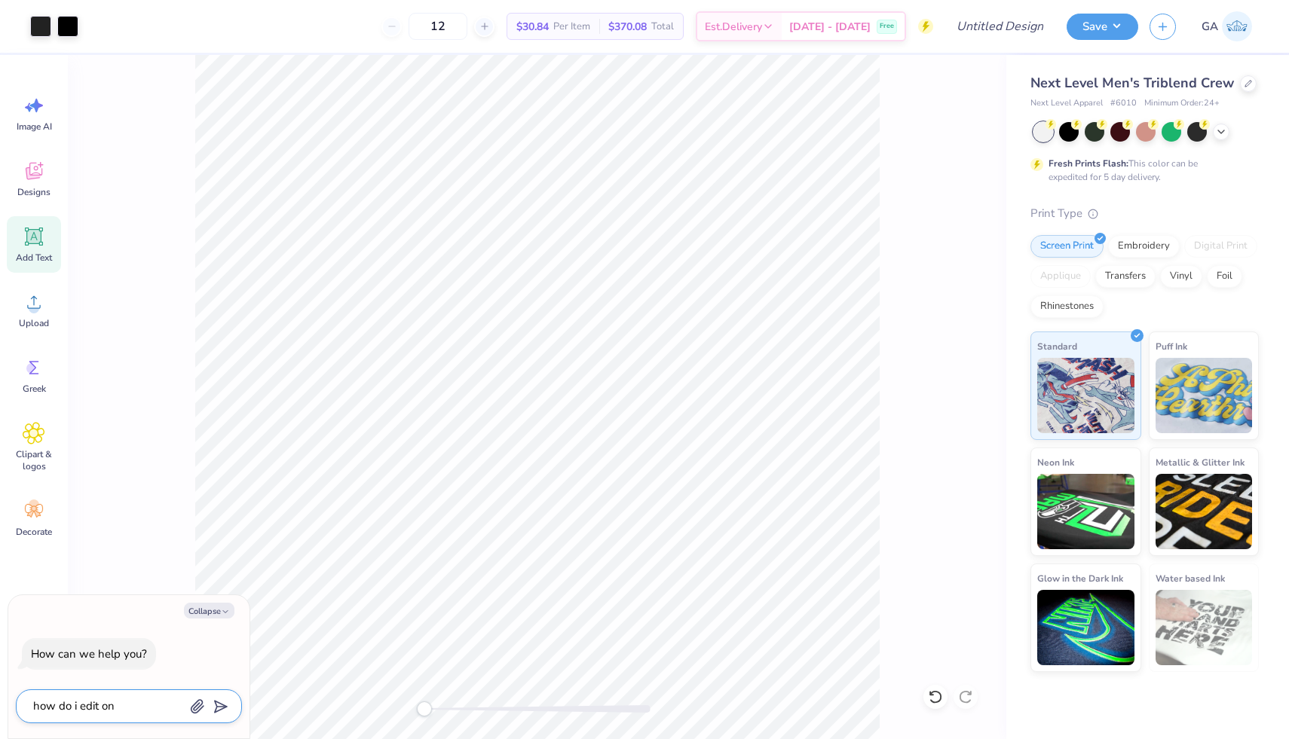
type textarea "how do i edit on"
type textarea "x"
type textarea "how do i edit on t"
type textarea "x"
type textarea "how do i edit on th"
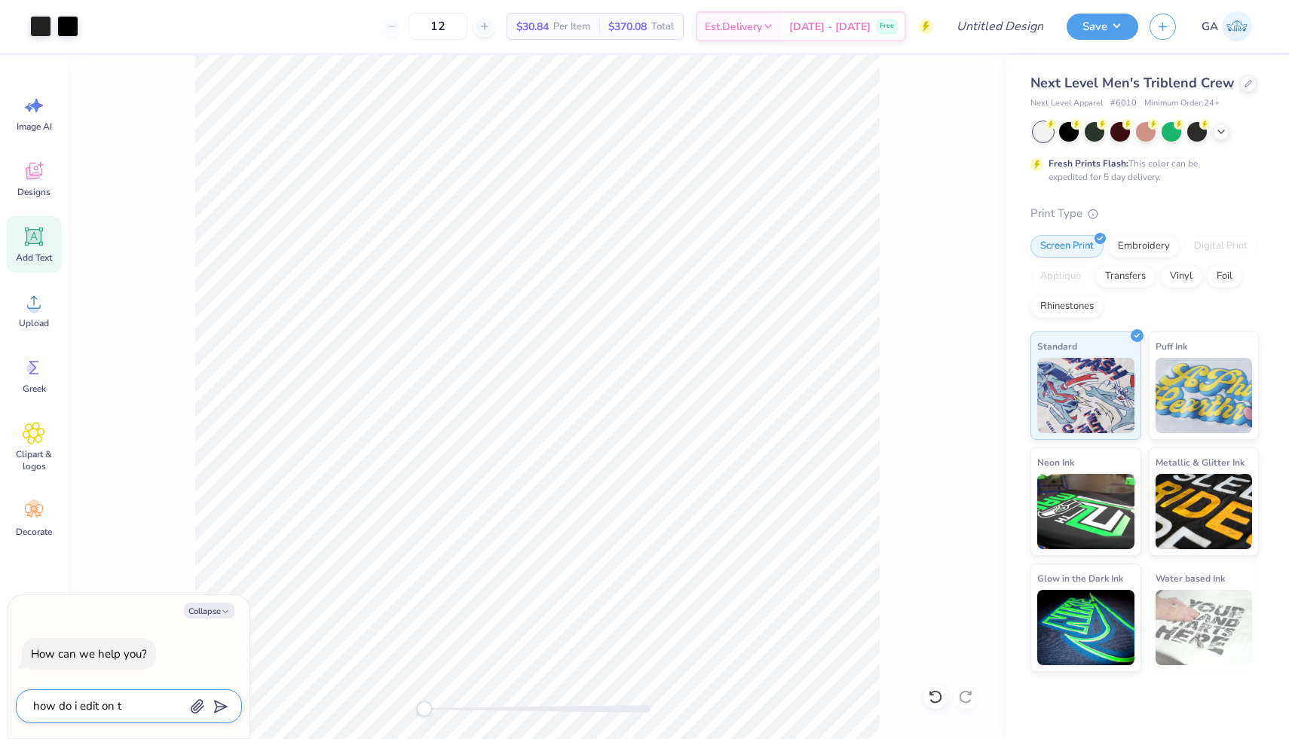
type textarea "x"
type textarea "how do i edit on the"
type textarea "x"
type textarea "how do i edit on the"
type textarea "x"
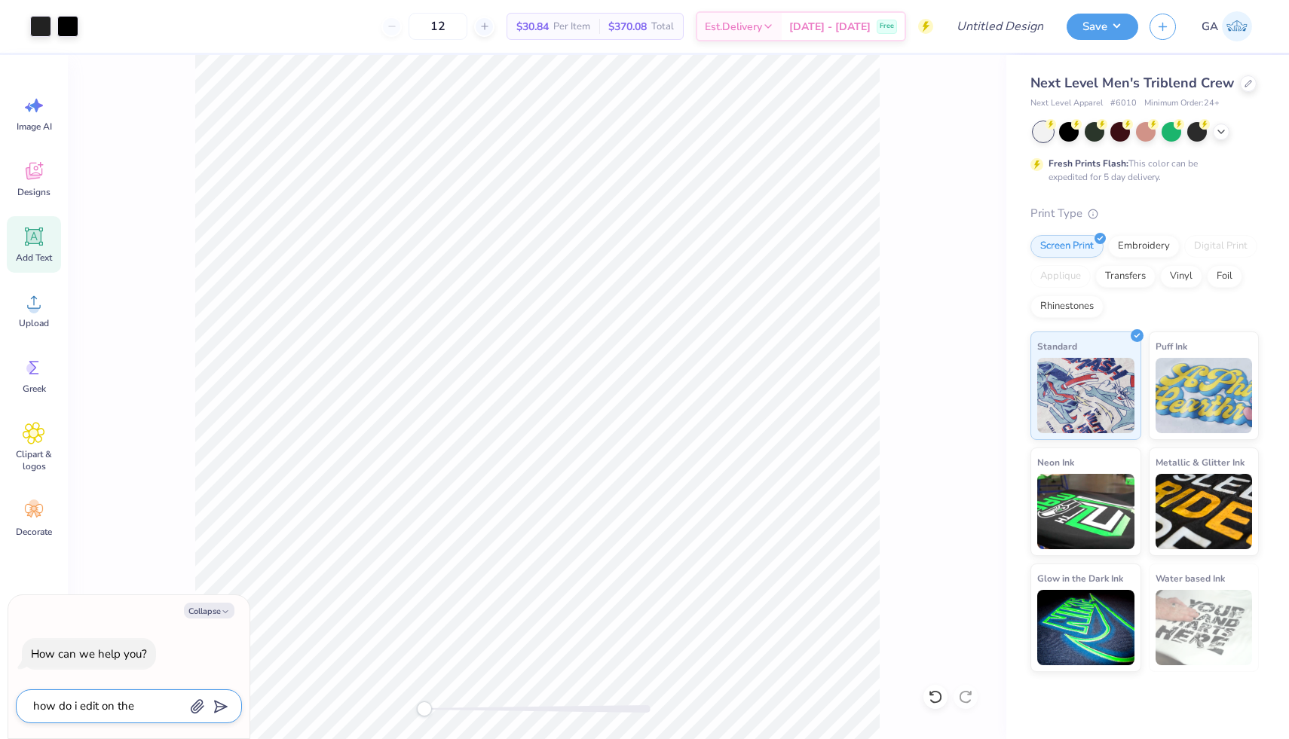
type textarea "how do i edit on the b"
type textarea "x"
type textarea "how do i edit on the ba"
type textarea "x"
type textarea "how do i edit on the bac"
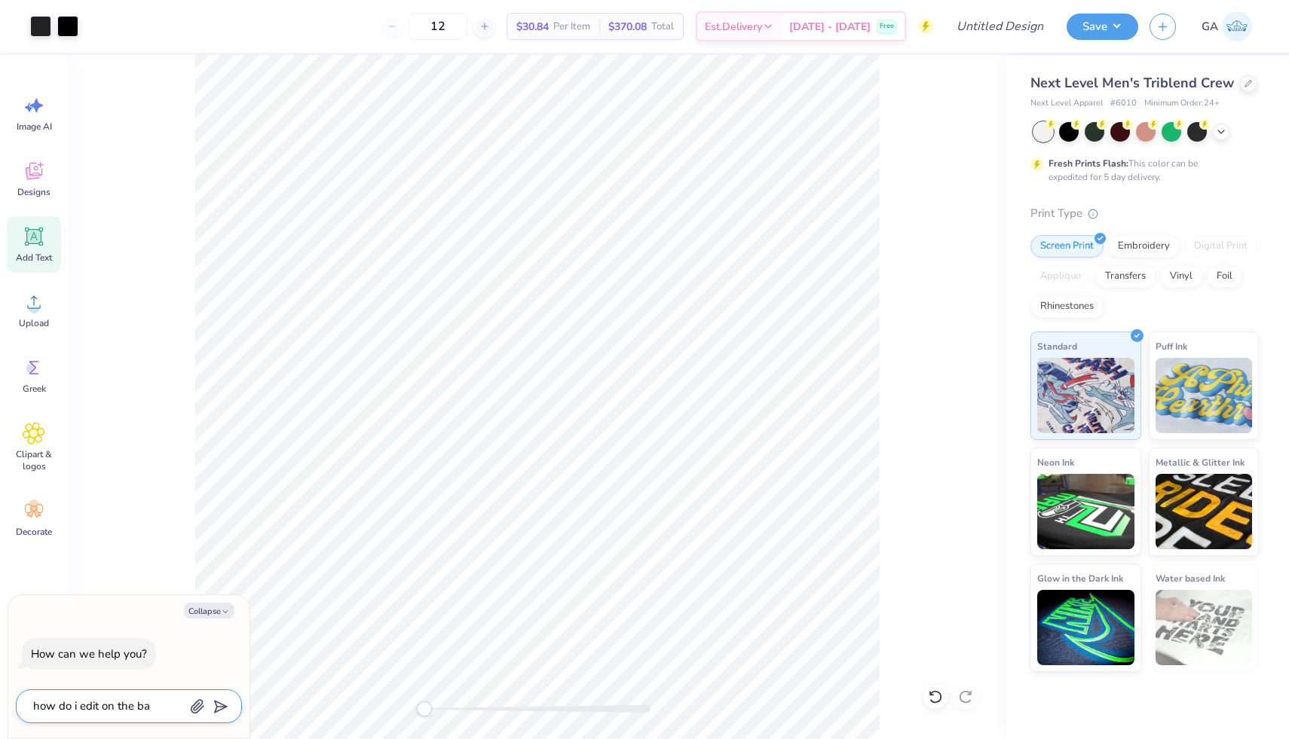
type textarea "x"
type textarea "how do i edit on the back"
type textarea "x"
type textarea "how do i edit on the back"
type textarea "x"
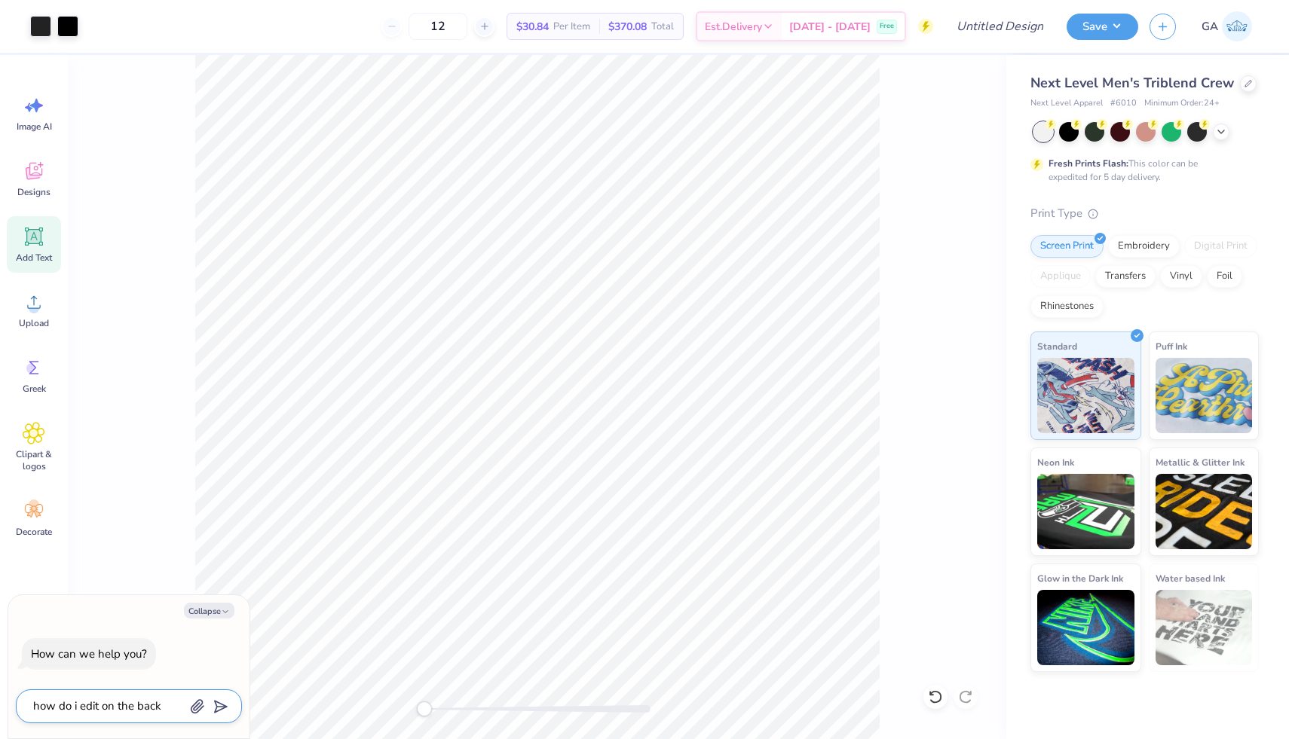
type textarea "how do i edit on the back o"
type textarea "x"
type textarea "how do i edit on the back of"
type textarea "x"
type textarea "how do i edit on the back of"
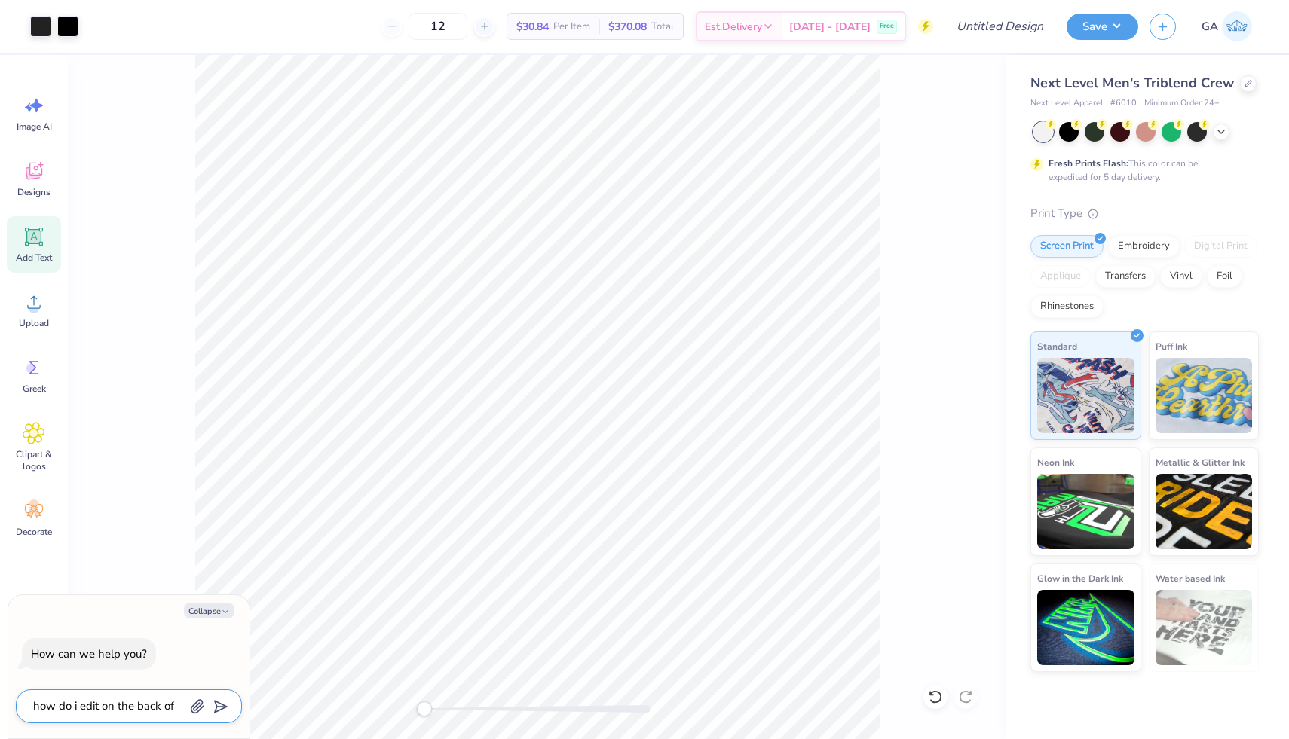
type textarea "x"
type textarea "how do i edit on the back of e"
type textarea "x"
type textarea "how do i edit on the back of"
type textarea "x"
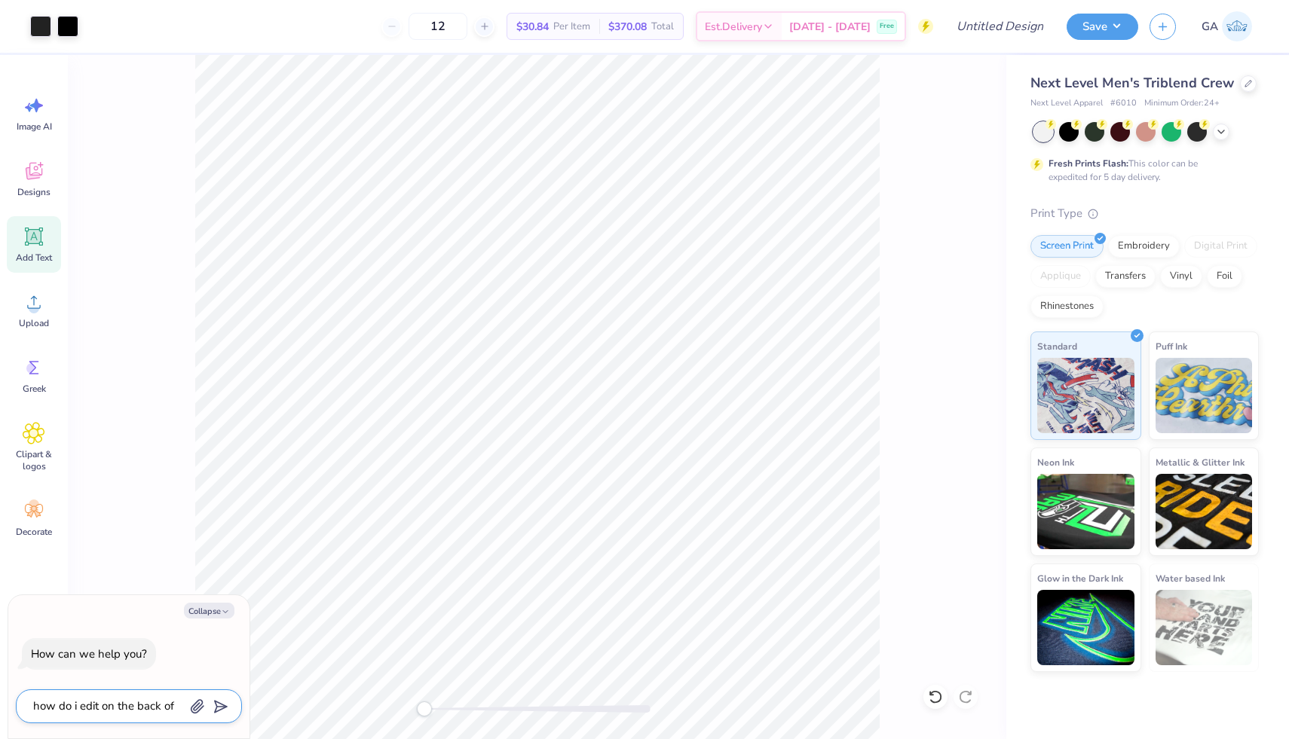
type textarea "how do i edit on the back of t"
type textarea "x"
type textarea "how do i edit on the back of th"
type textarea "x"
type textarea "how do i edit on the back of the"
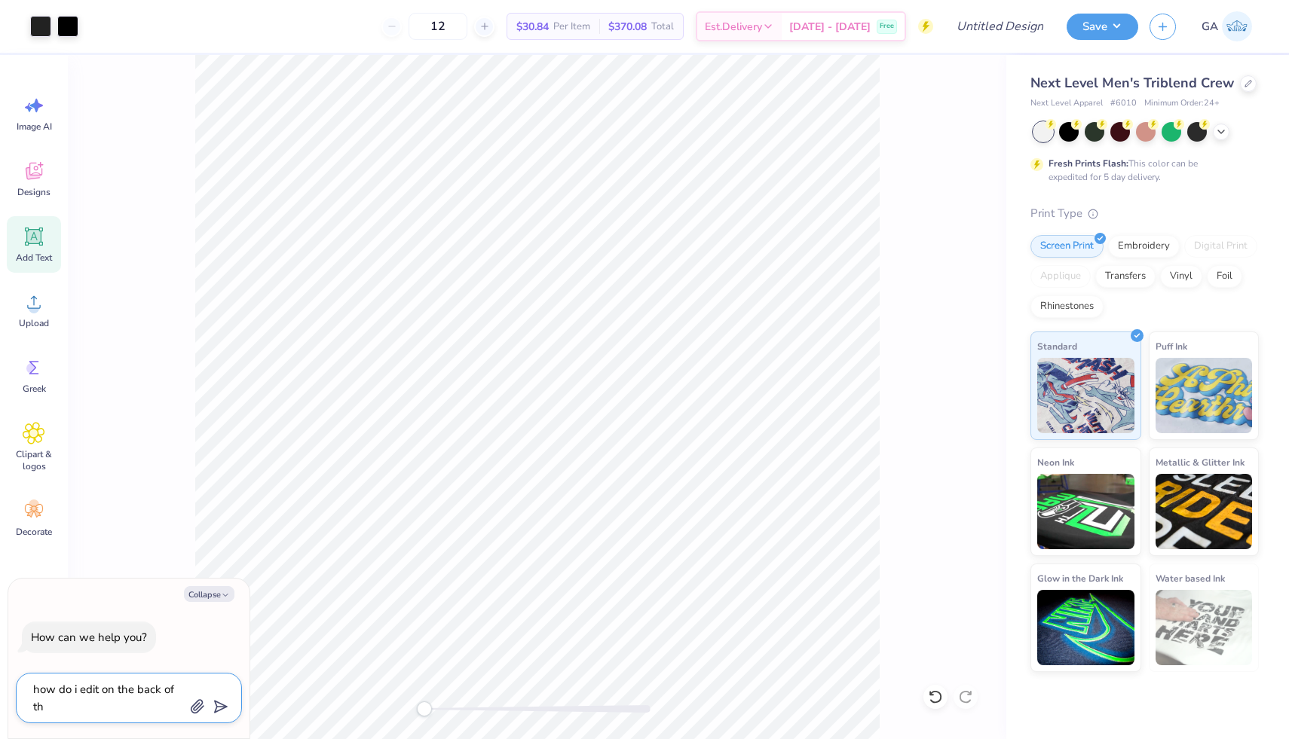
type textarea "x"
type textarea "how do i edit on the back of the"
type textarea "x"
type textarea "how do i edit on the back of the t"
type textarea "x"
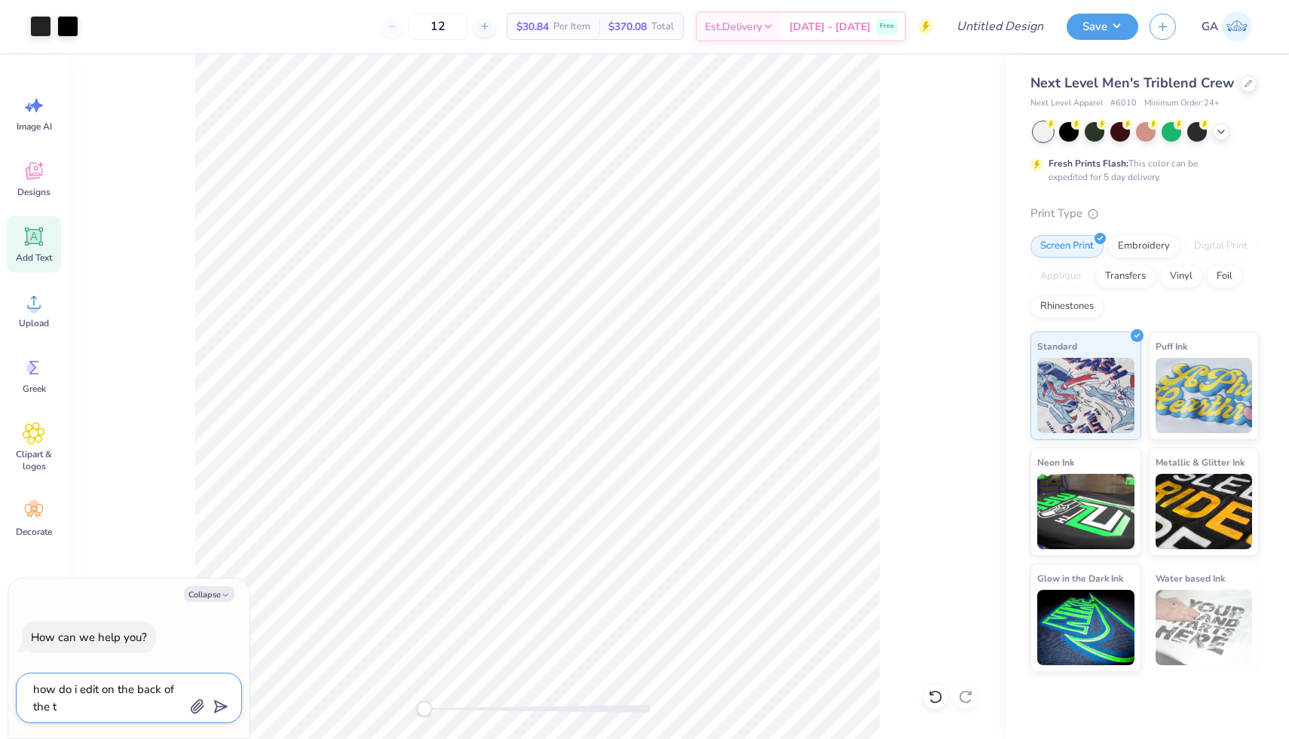
type textarea "how do i edit on the back of the ts"
type textarea "x"
type textarea "how do i edit on the back of the tsh"
type textarea "x"
type textarea "how do i edit on the back of the tshi"
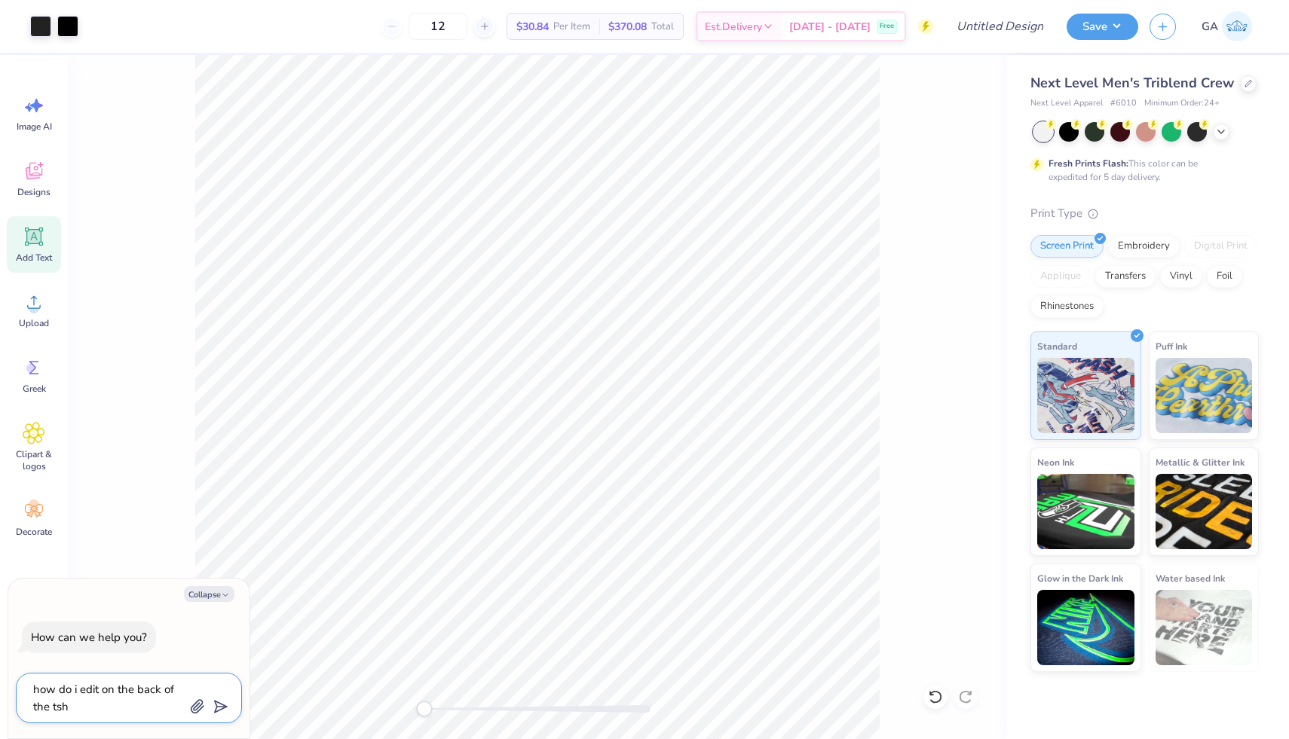
type textarea "x"
type textarea "how do i edit on the back of the tshir"
type textarea "x"
type textarea "how do i edit on the back of the tshirt"
type textarea "x"
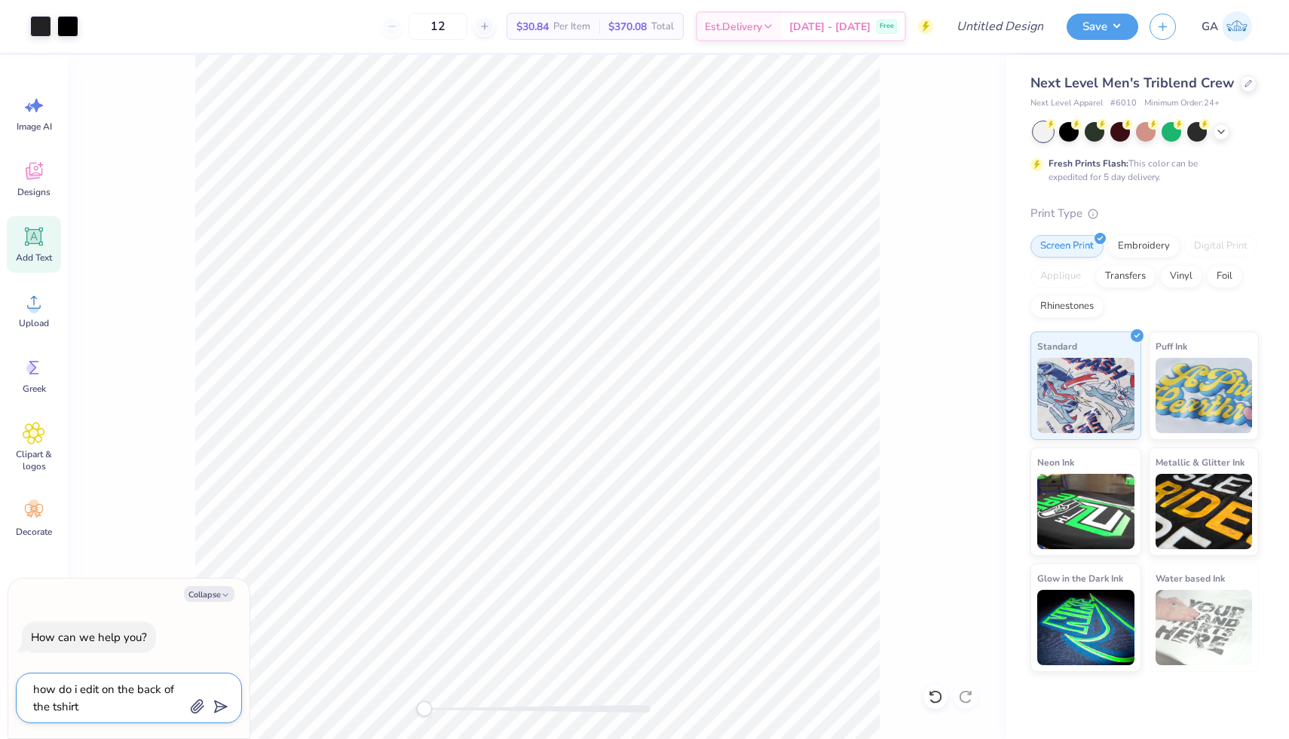
type textarea "how do i edit on the back of the tshirt"
type textarea "x"
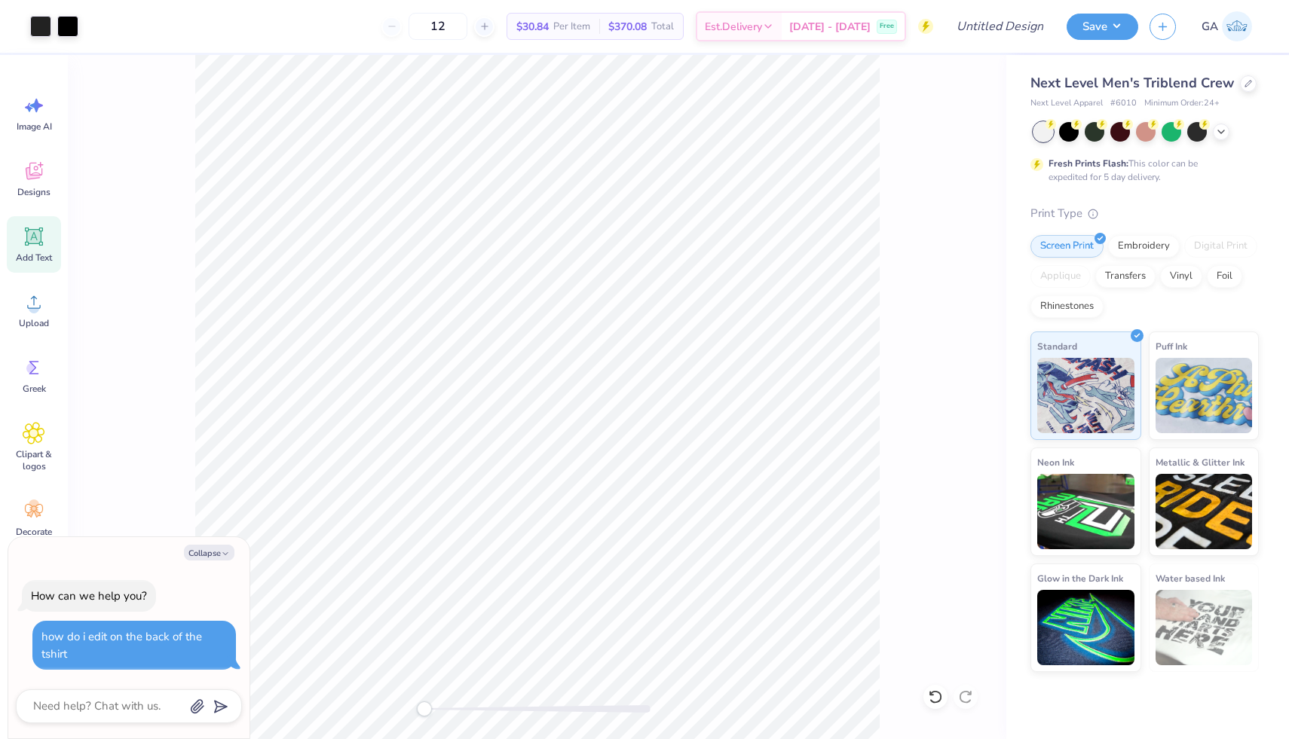
click at [158, 644] on div "how do i edit on the back of the tshirt" at bounding box center [133, 646] width 185 height 34
click at [117, 696] on textarea at bounding box center [108, 706] width 153 height 20
click at [34, 191] on span "Designs" at bounding box center [33, 192] width 33 height 12
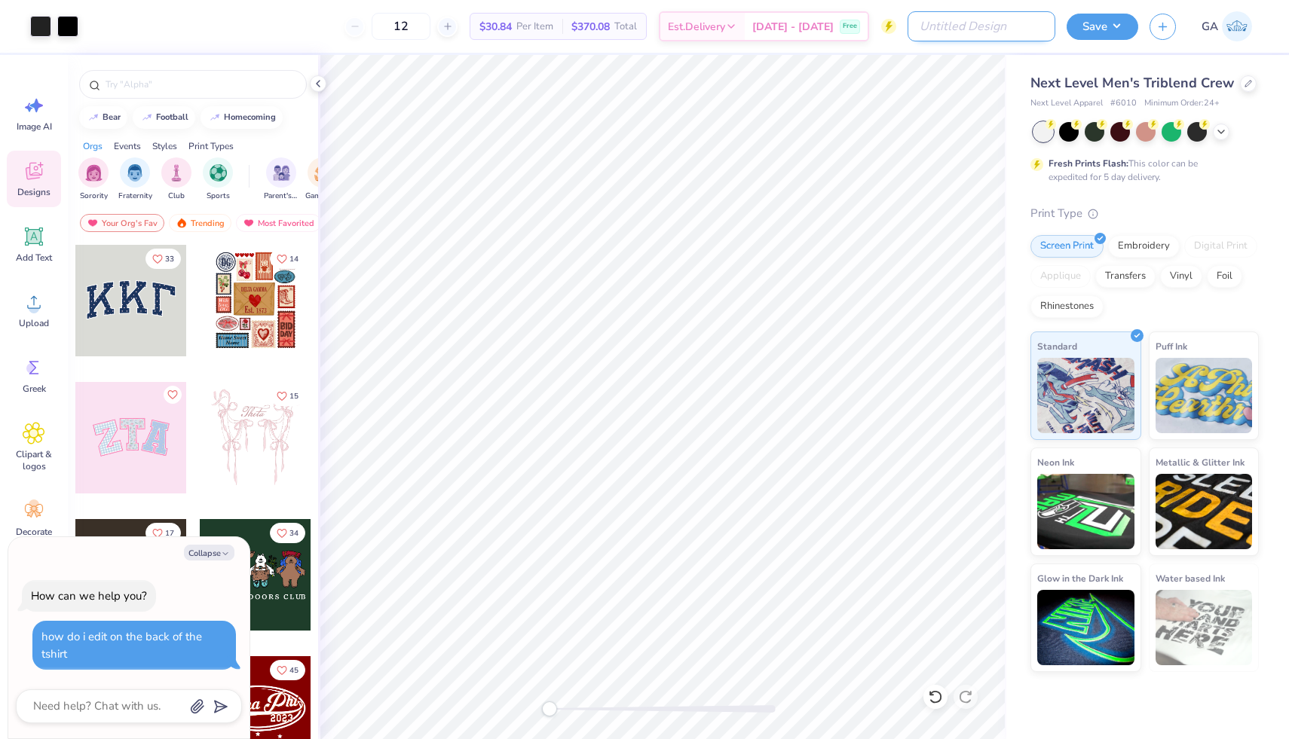
click at [999, 25] on input "Design Title" at bounding box center [981, 26] width 148 height 30
click at [1017, 27] on input "Design Title" at bounding box center [981, 26] width 148 height 30
type textarea "x"
